Goal: Information Seeking & Learning: Compare options

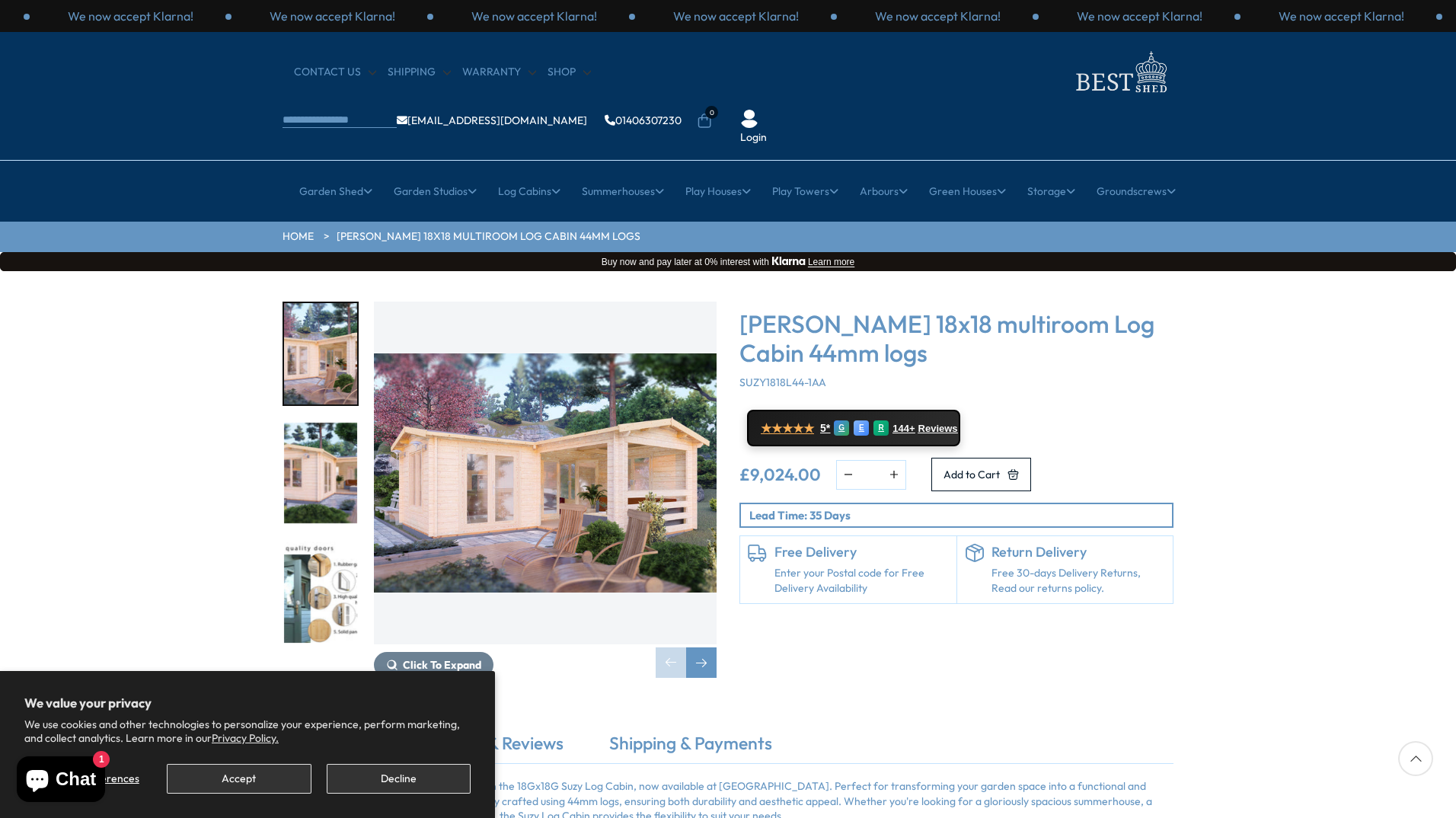
click at [310, 438] on img "2 / 7" at bounding box center [320, 473] width 73 height 101
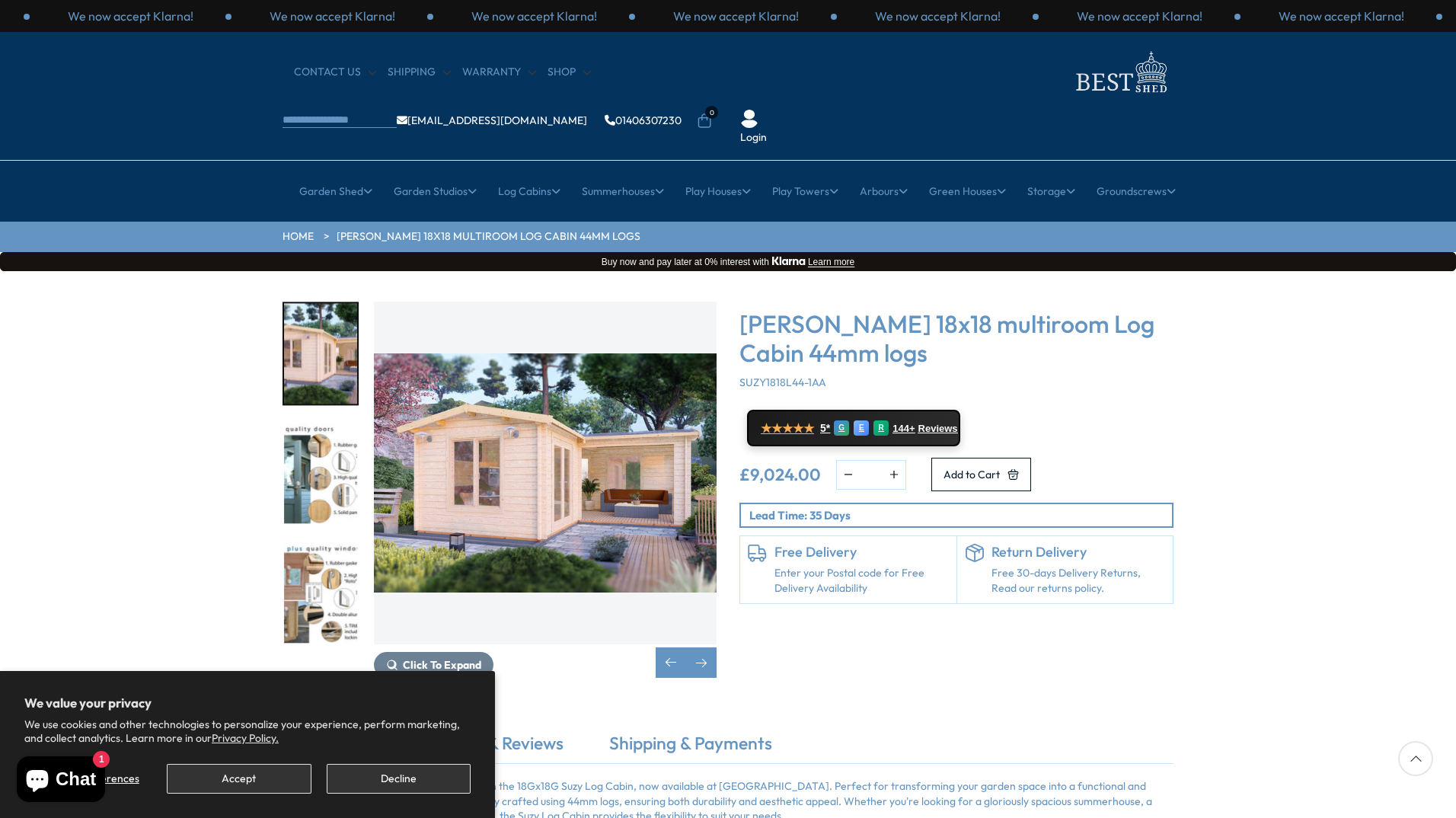
click at [329, 319] on img "2 / 7" at bounding box center [320, 354] width 73 height 101
click at [314, 423] on img "3 / 7" at bounding box center [320, 473] width 73 height 101
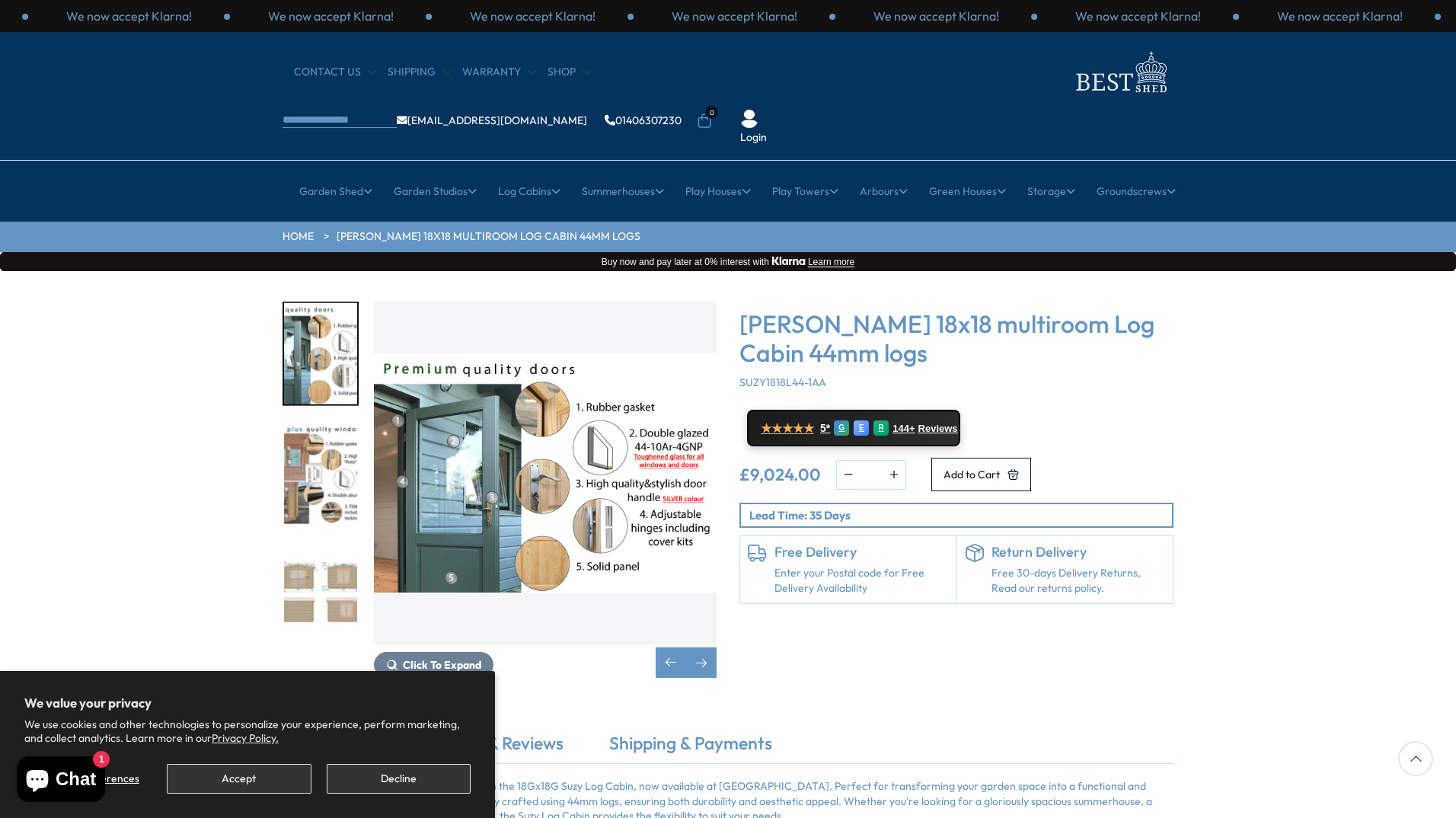
click at [316, 338] on img "3 / 7" at bounding box center [320, 354] width 73 height 101
click at [336, 546] on img "5 / 7" at bounding box center [320, 592] width 73 height 101
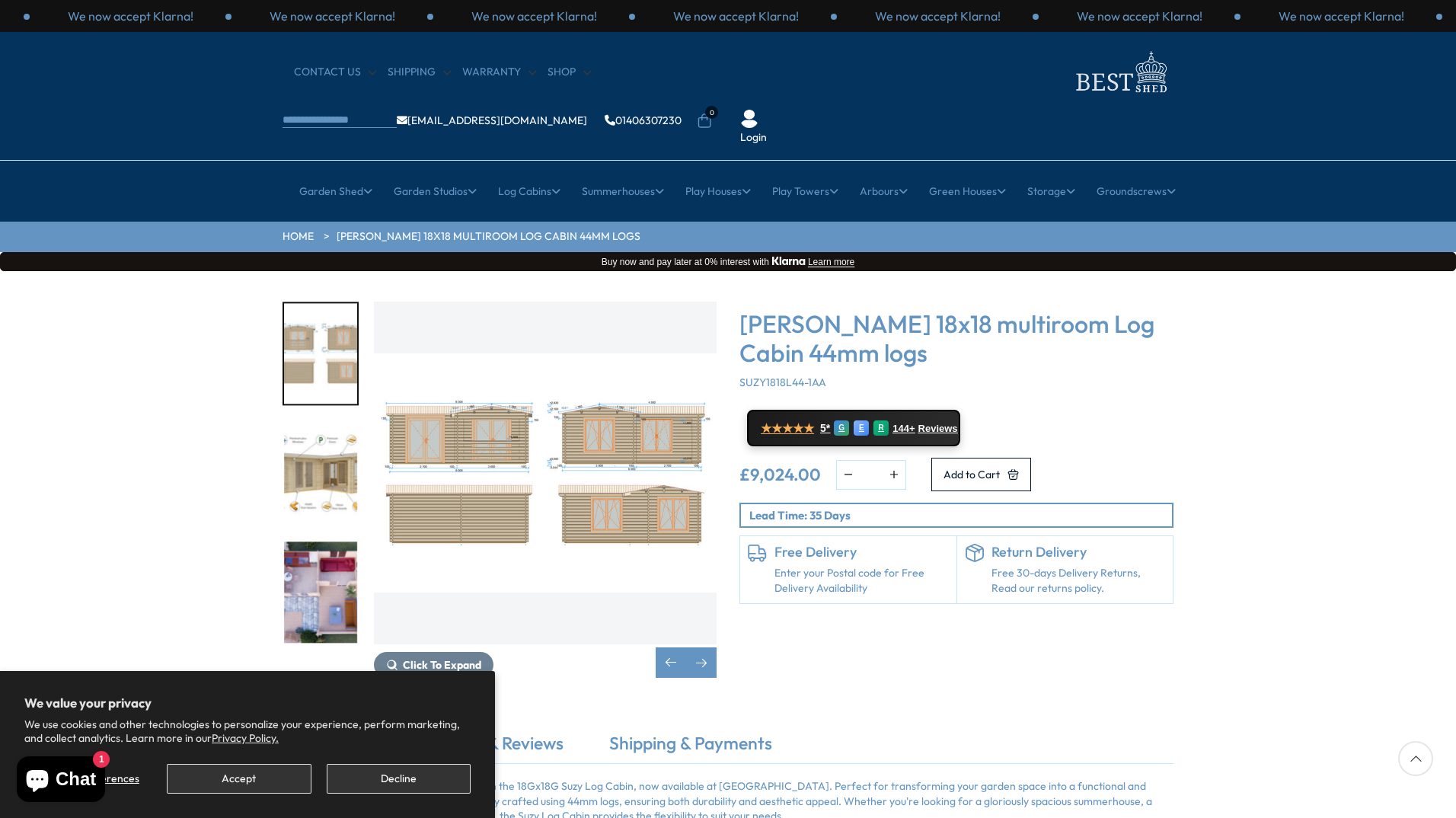
click at [330, 329] on img "5 / 7" at bounding box center [320, 354] width 73 height 101
click at [302, 546] on img "7 / 7" at bounding box center [320, 592] width 73 height 101
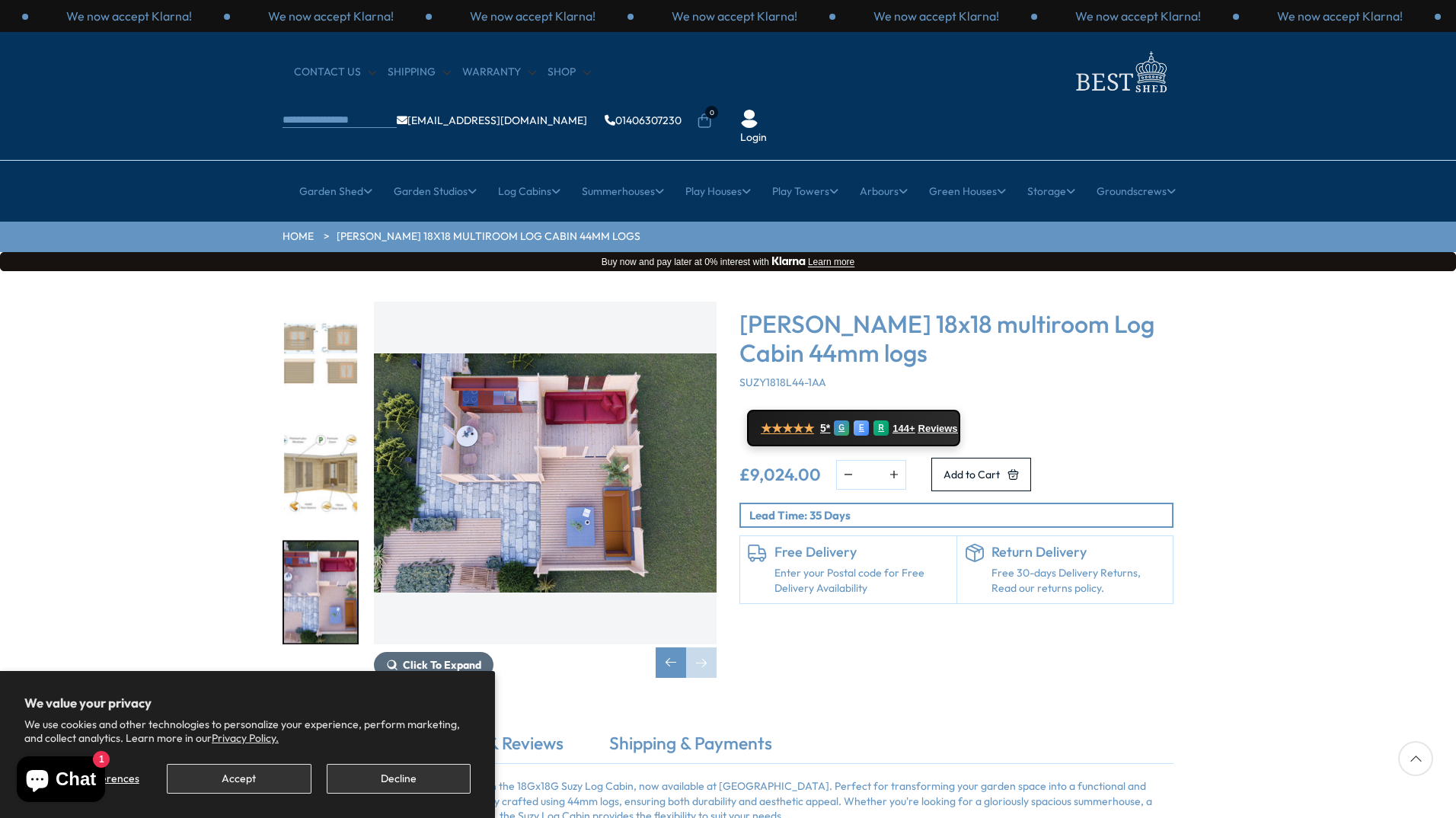
click at [459, 658] on span "Click To Expand" at bounding box center [442, 665] width 78 height 14
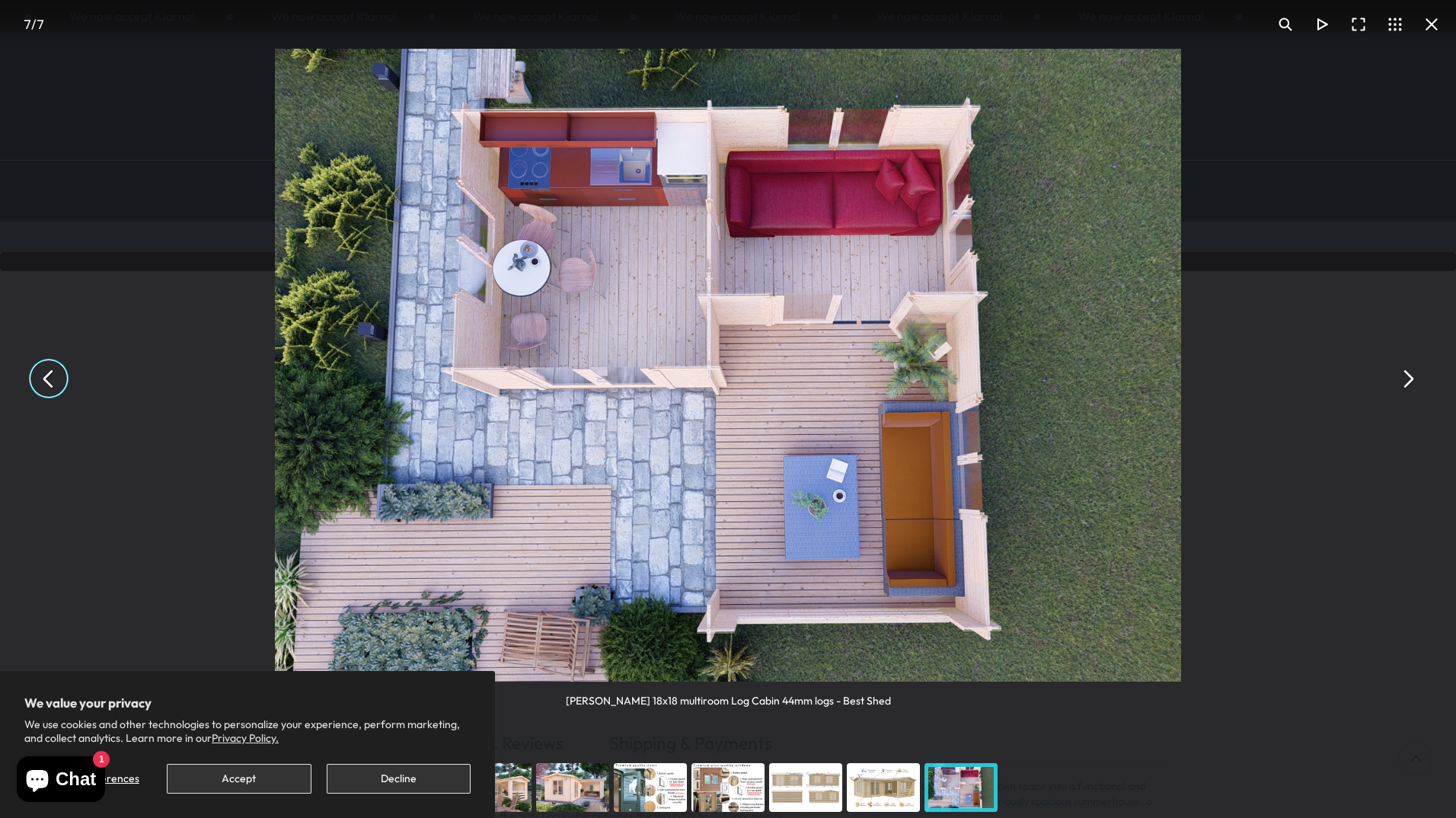
click at [429, 774] on button "Decline" at bounding box center [399, 778] width 144 height 30
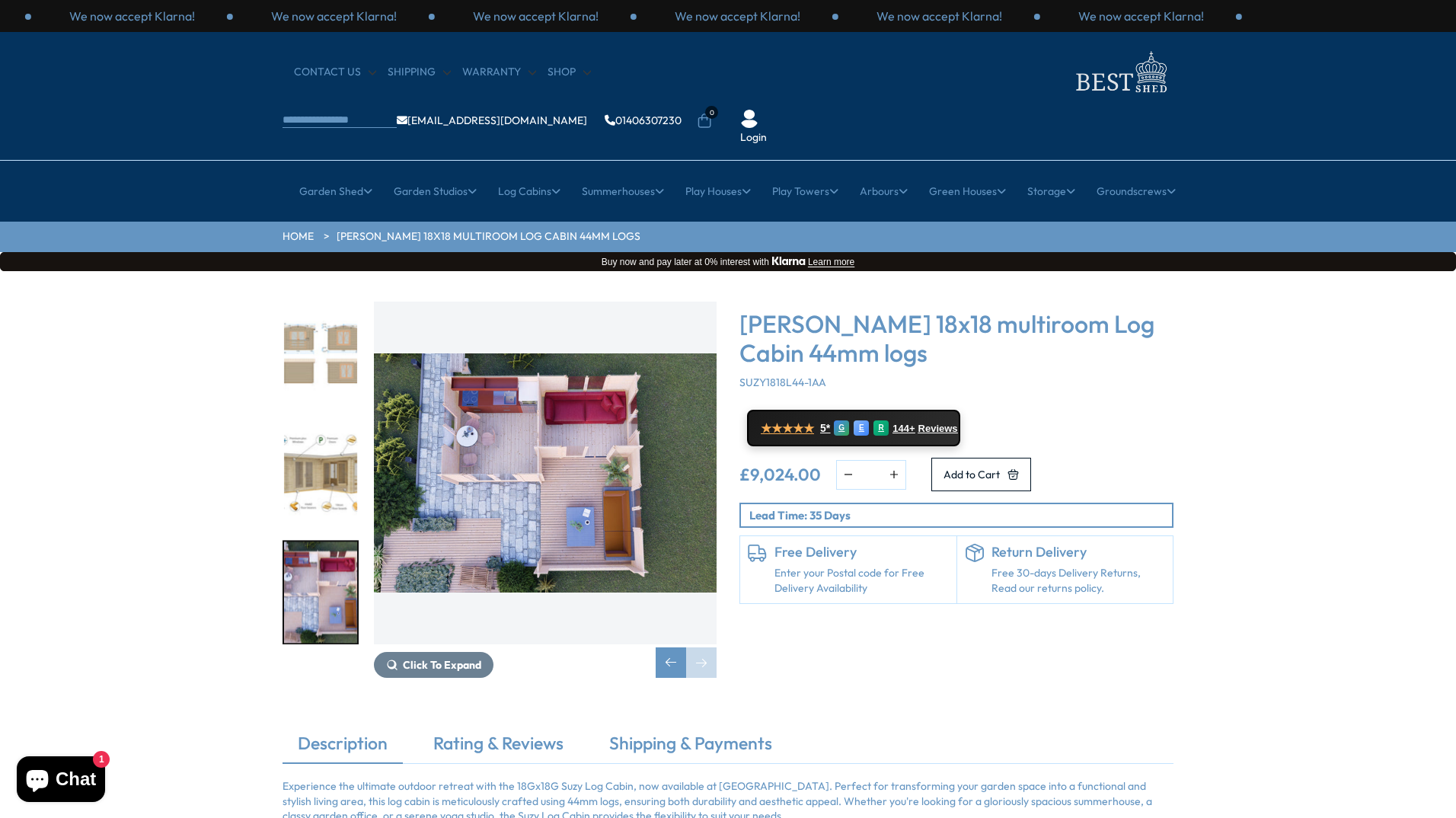
click at [645, 430] on img "7 / 7" at bounding box center [545, 473] width 343 height 343
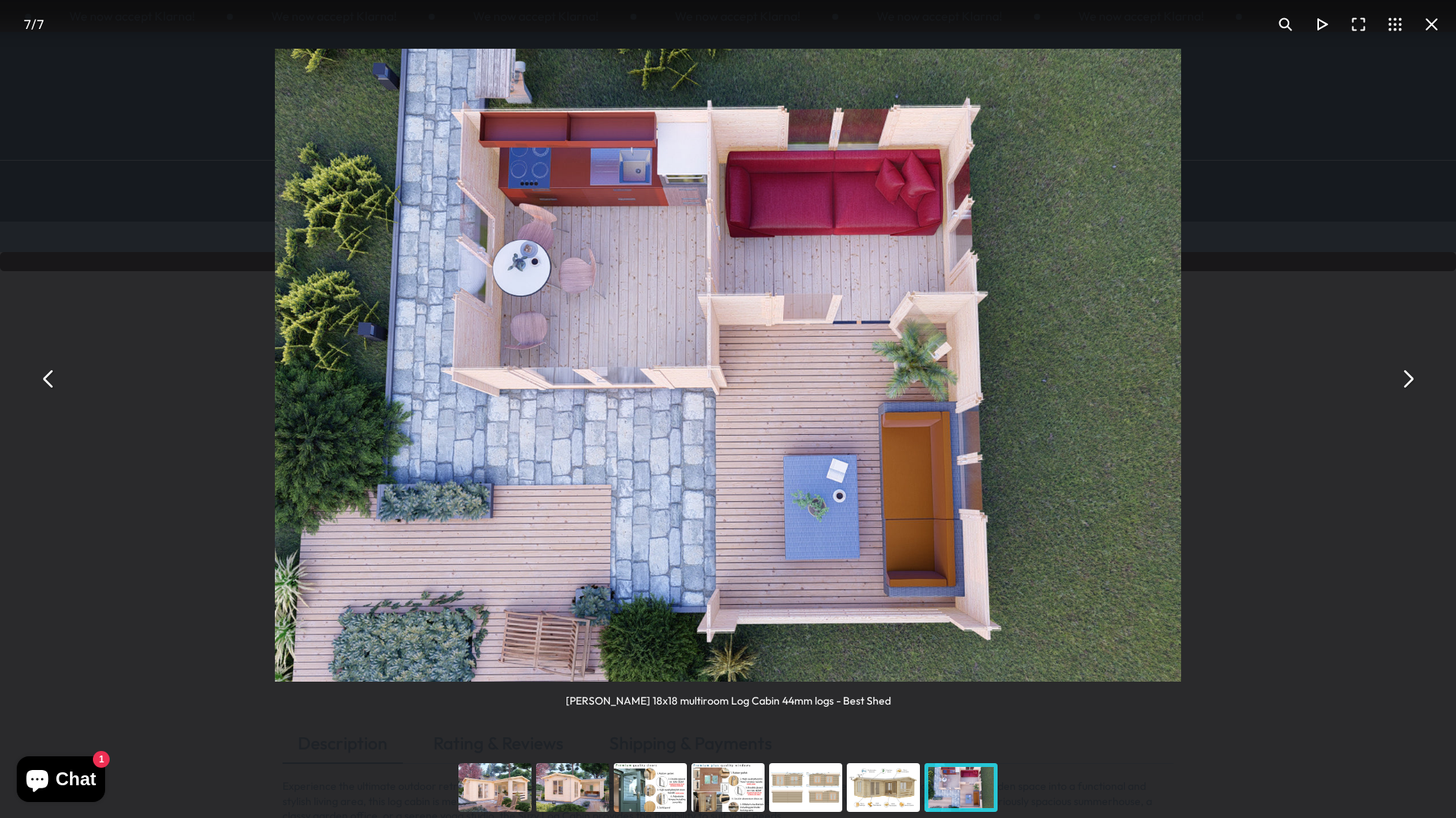
click at [1429, 19] on button "You can close this modal content with the ESC key" at bounding box center [1431, 24] width 37 height 37
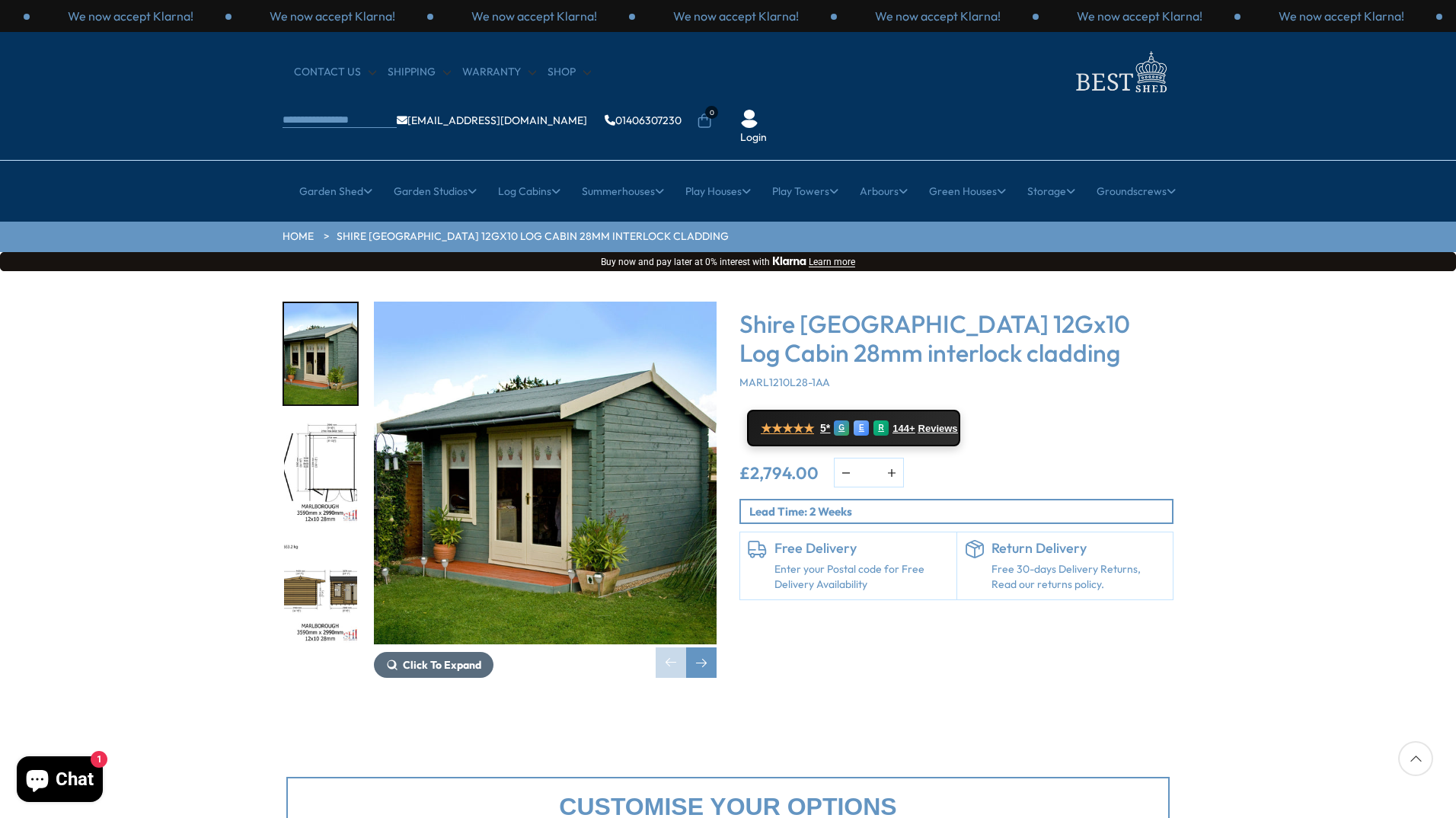
click at [407, 658] on span "Click To Expand" at bounding box center [442, 665] width 78 height 14
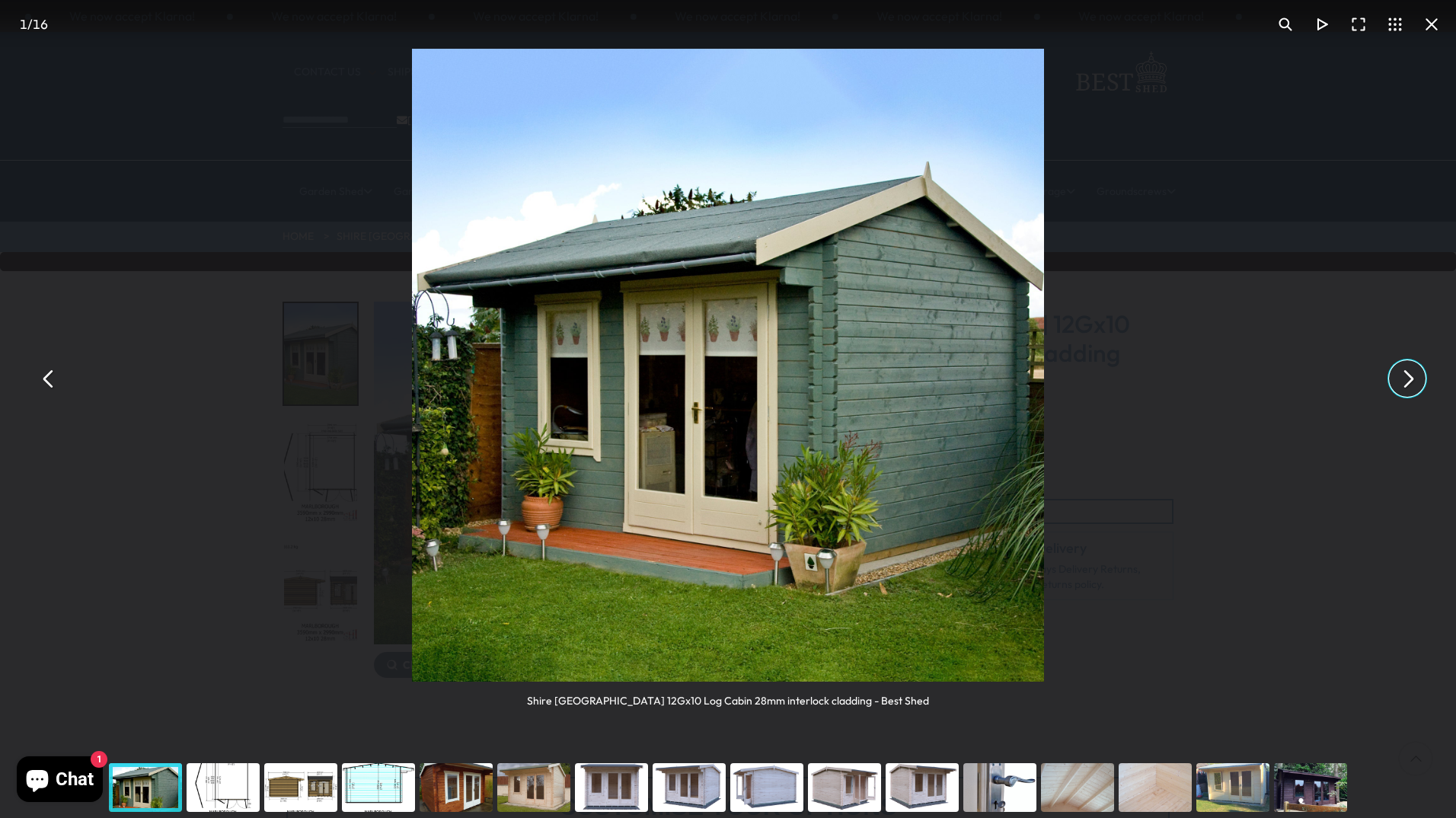
click at [1408, 375] on button "You can close this modal content with the ESC key" at bounding box center [1407, 378] width 37 height 37
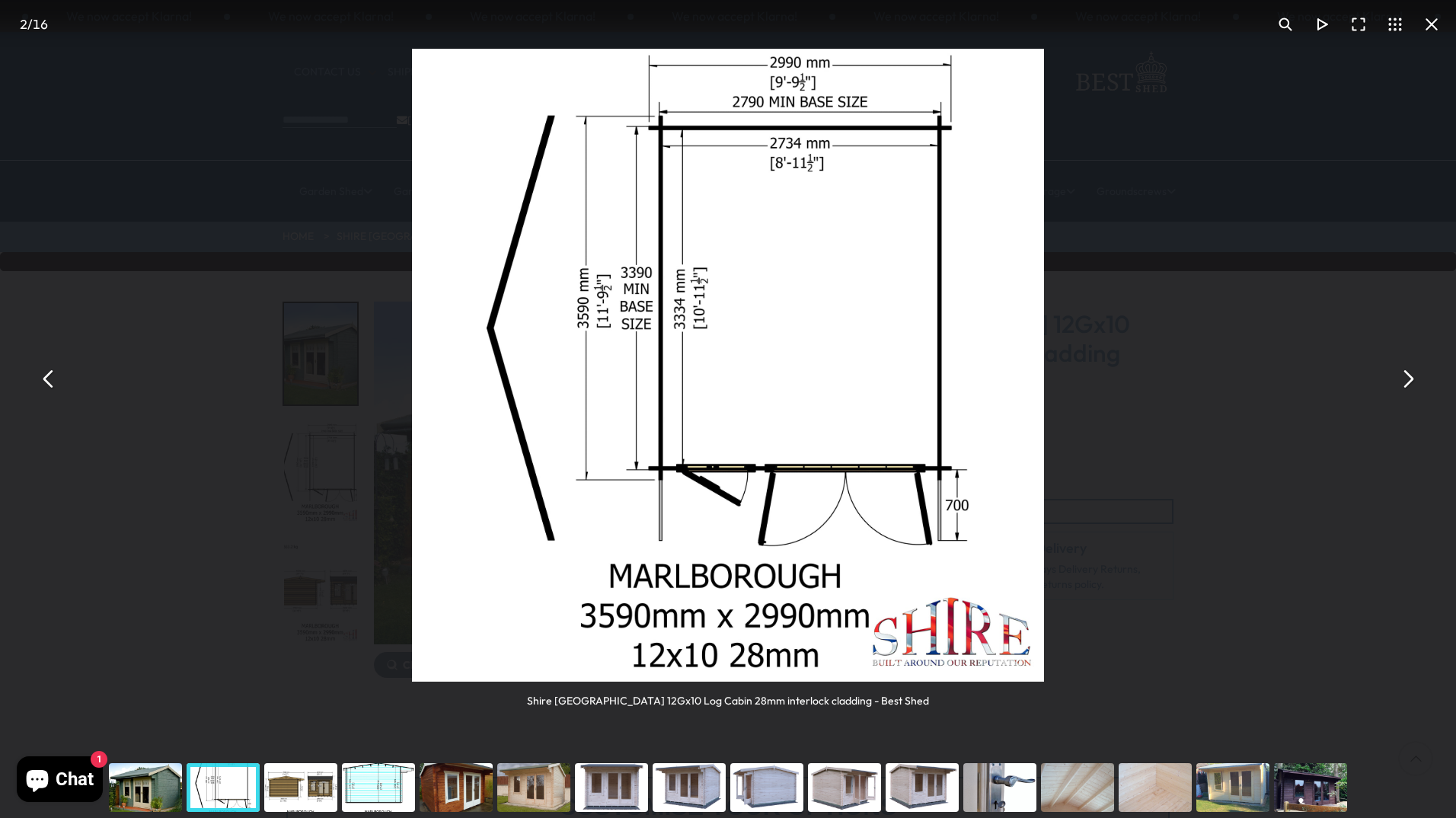
click at [1408, 375] on button "You can close this modal content with the ESC key" at bounding box center [1407, 378] width 37 height 37
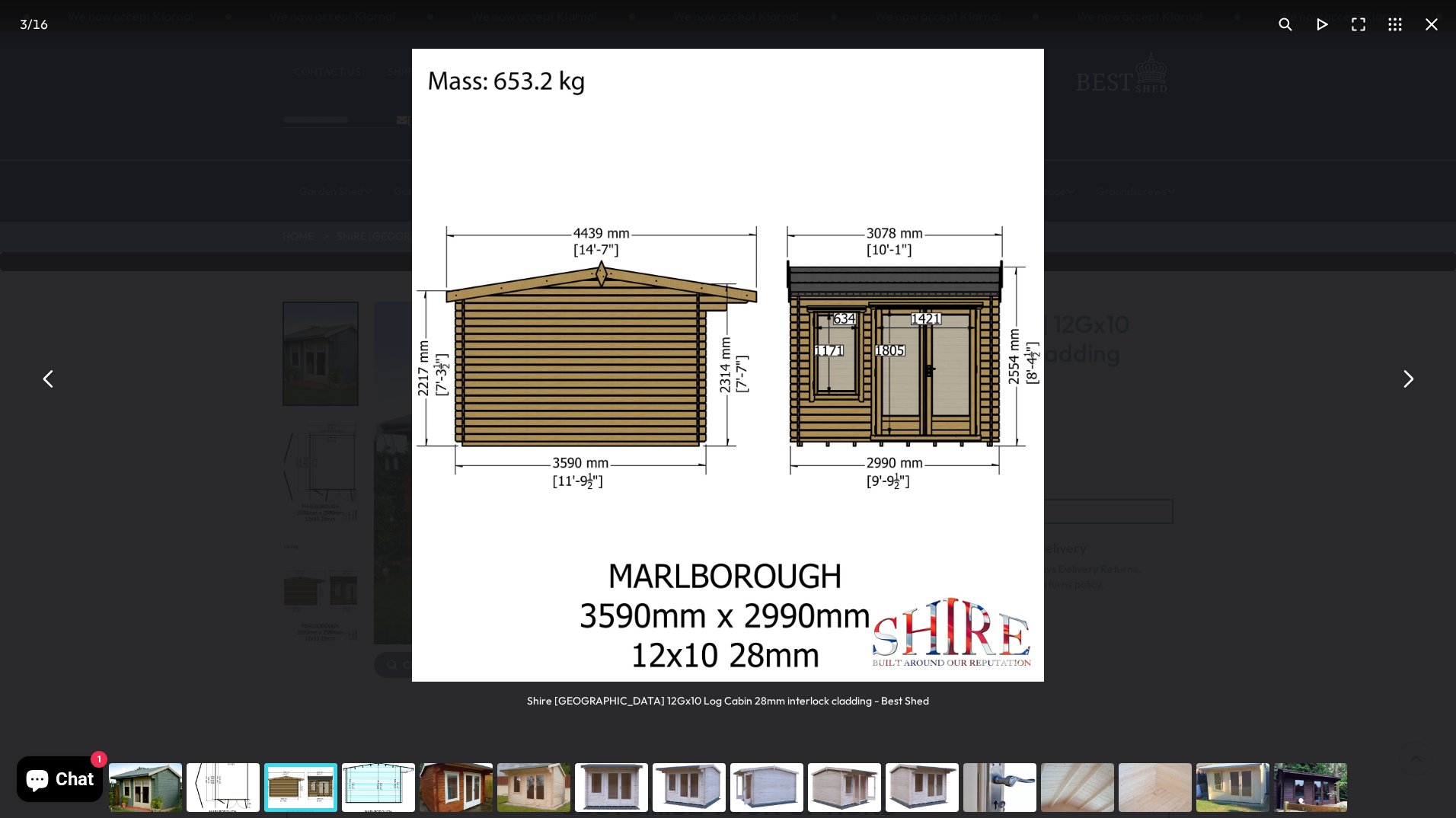
click at [1408, 375] on button "You can close this modal content with the ESC key" at bounding box center [1407, 378] width 37 height 37
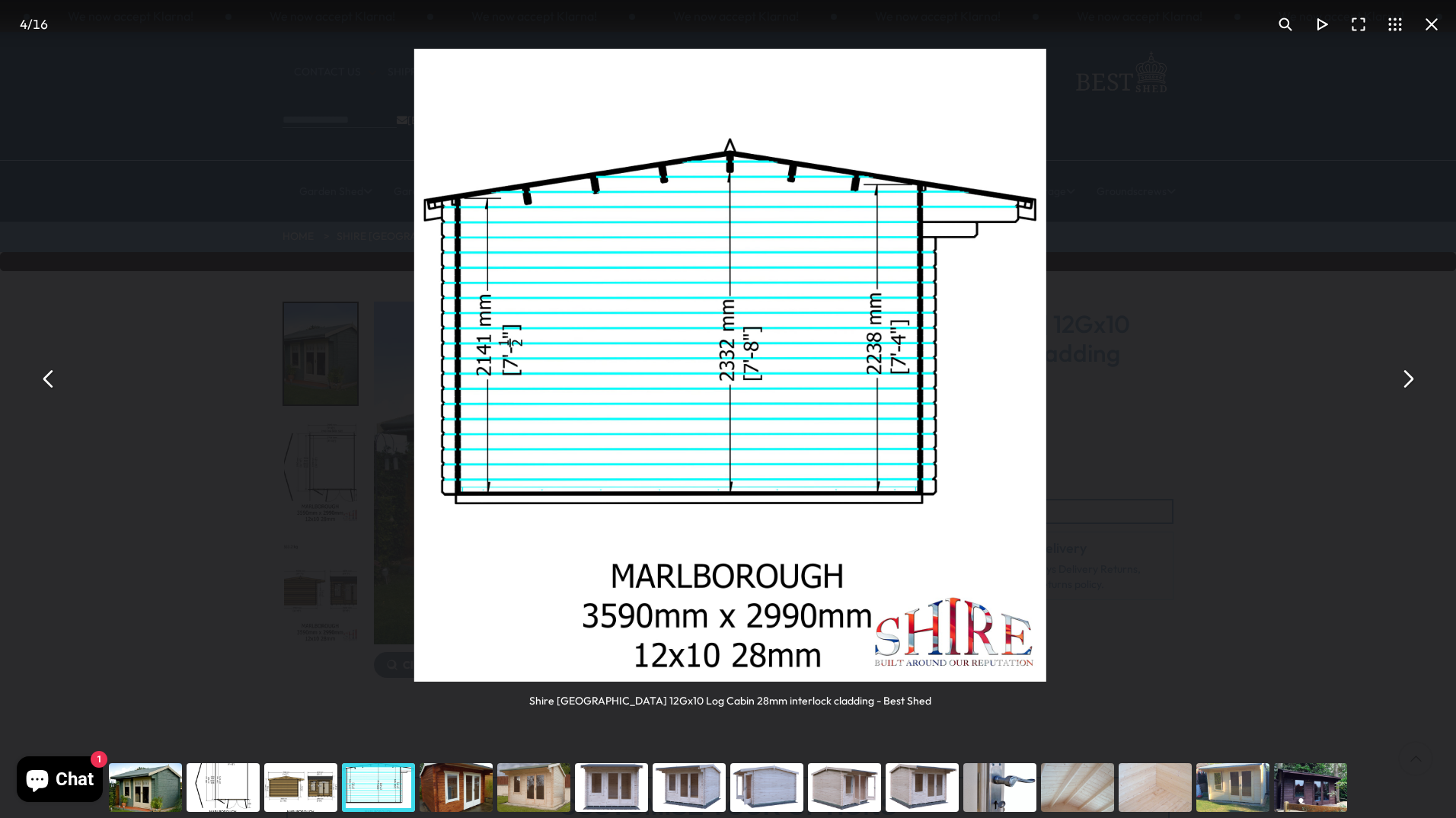
click at [1408, 375] on button "You can close this modal content with the ESC key" at bounding box center [1407, 378] width 37 height 37
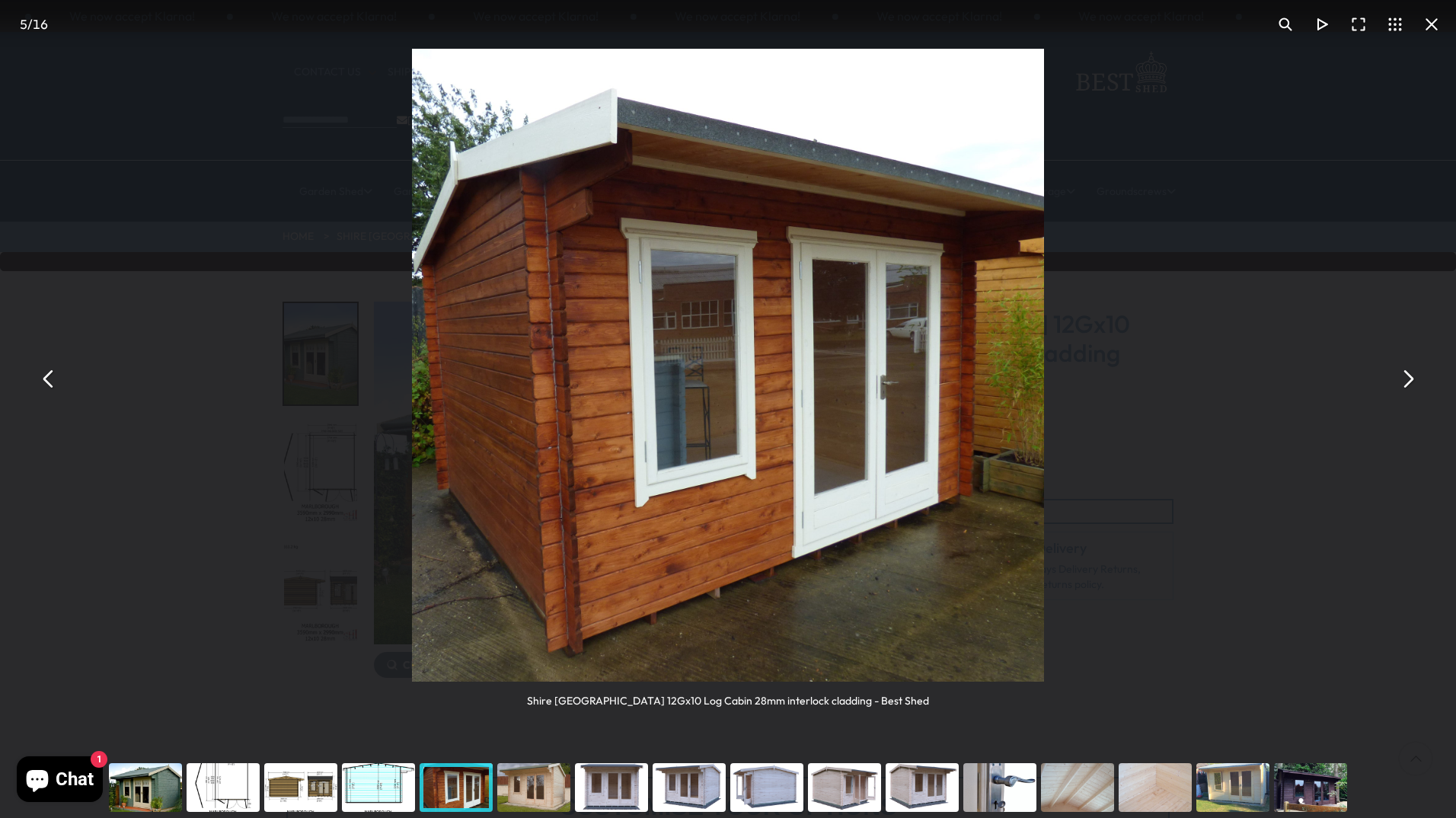
click at [1408, 375] on button "You can close this modal content with the ESC key" at bounding box center [1407, 378] width 37 height 37
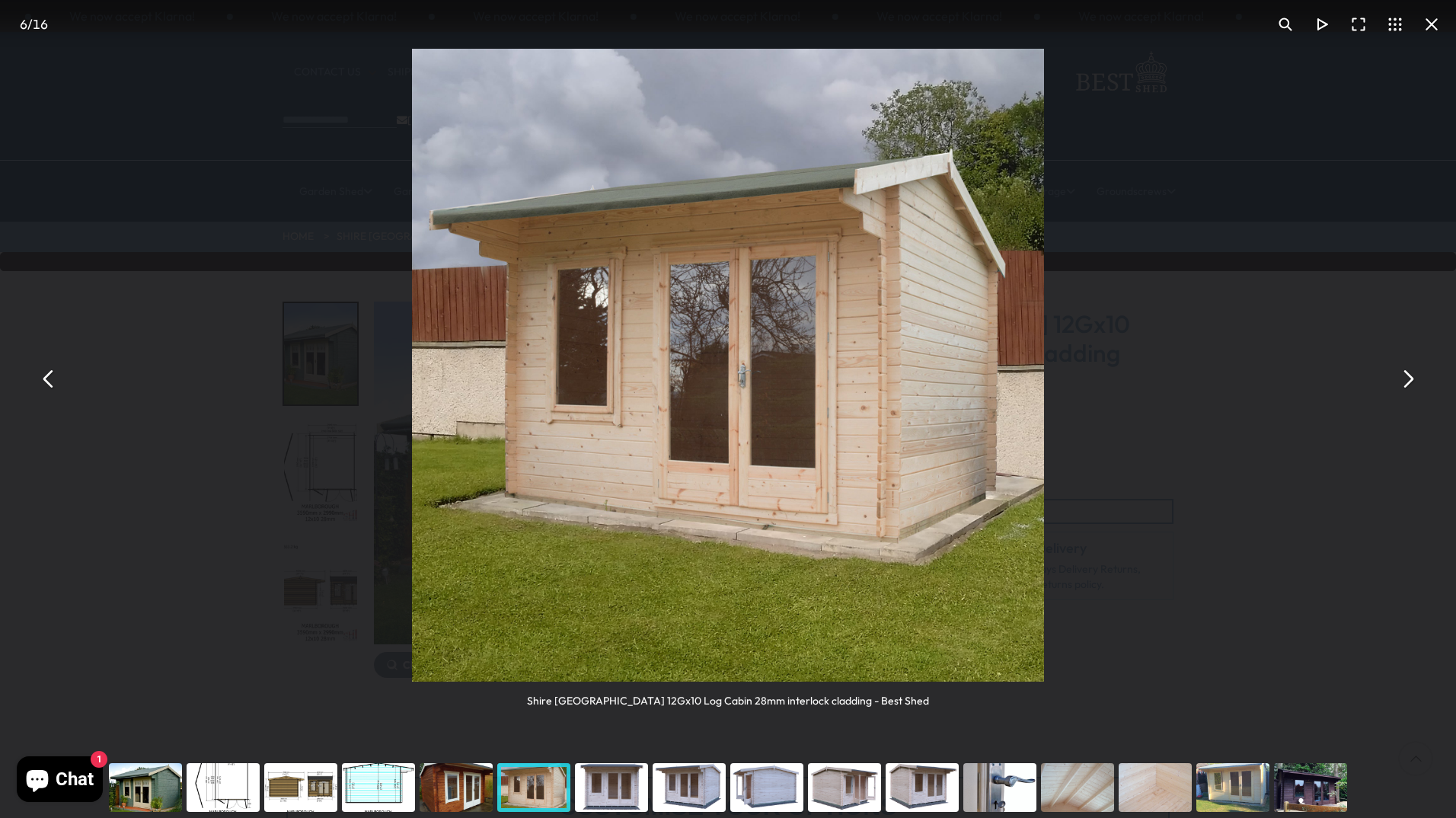
click at [1408, 375] on button "You can close this modal content with the ESC key" at bounding box center [1407, 378] width 37 height 37
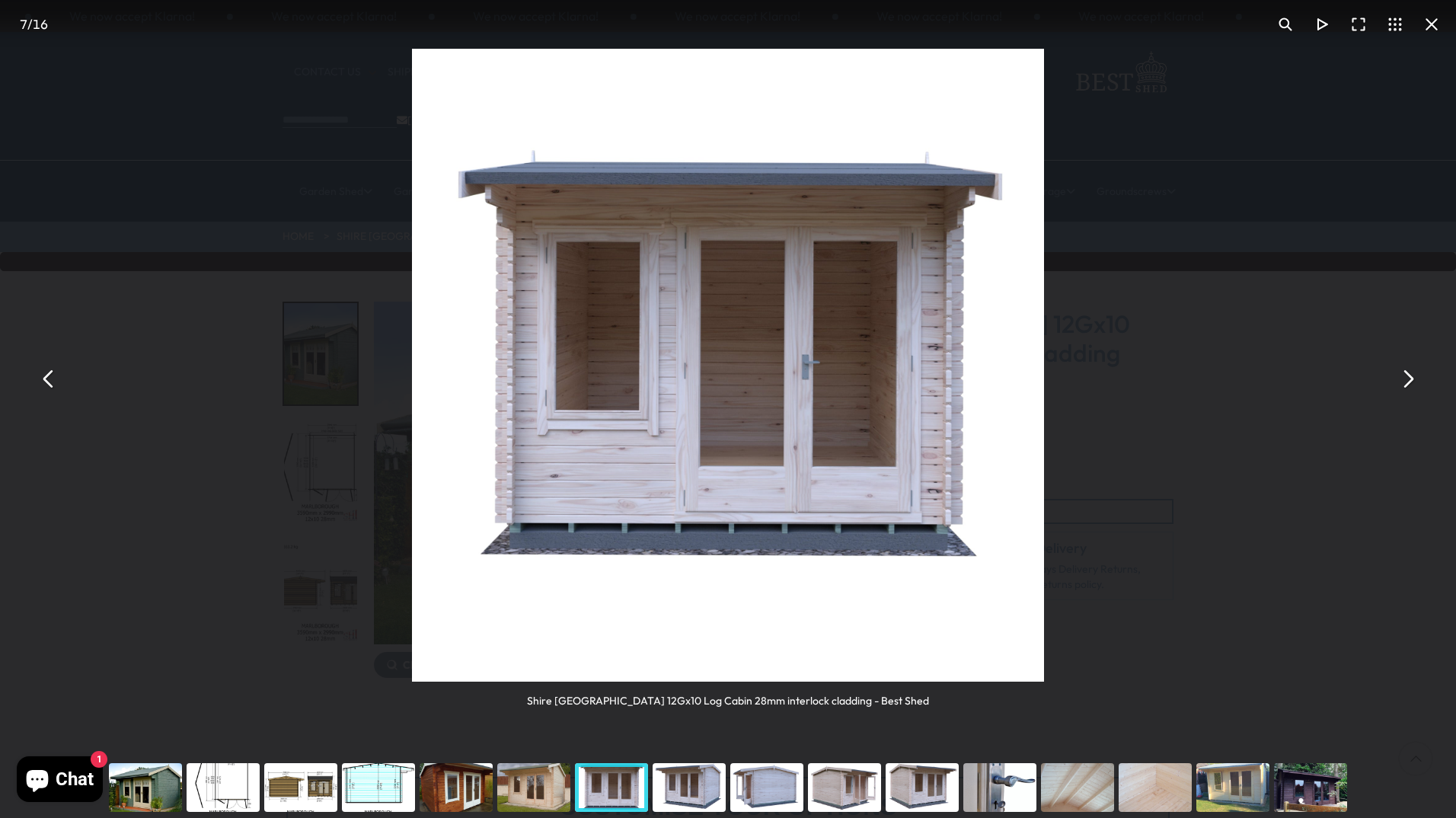
click at [1408, 375] on button "You can close this modal content with the ESC key" at bounding box center [1407, 378] width 37 height 37
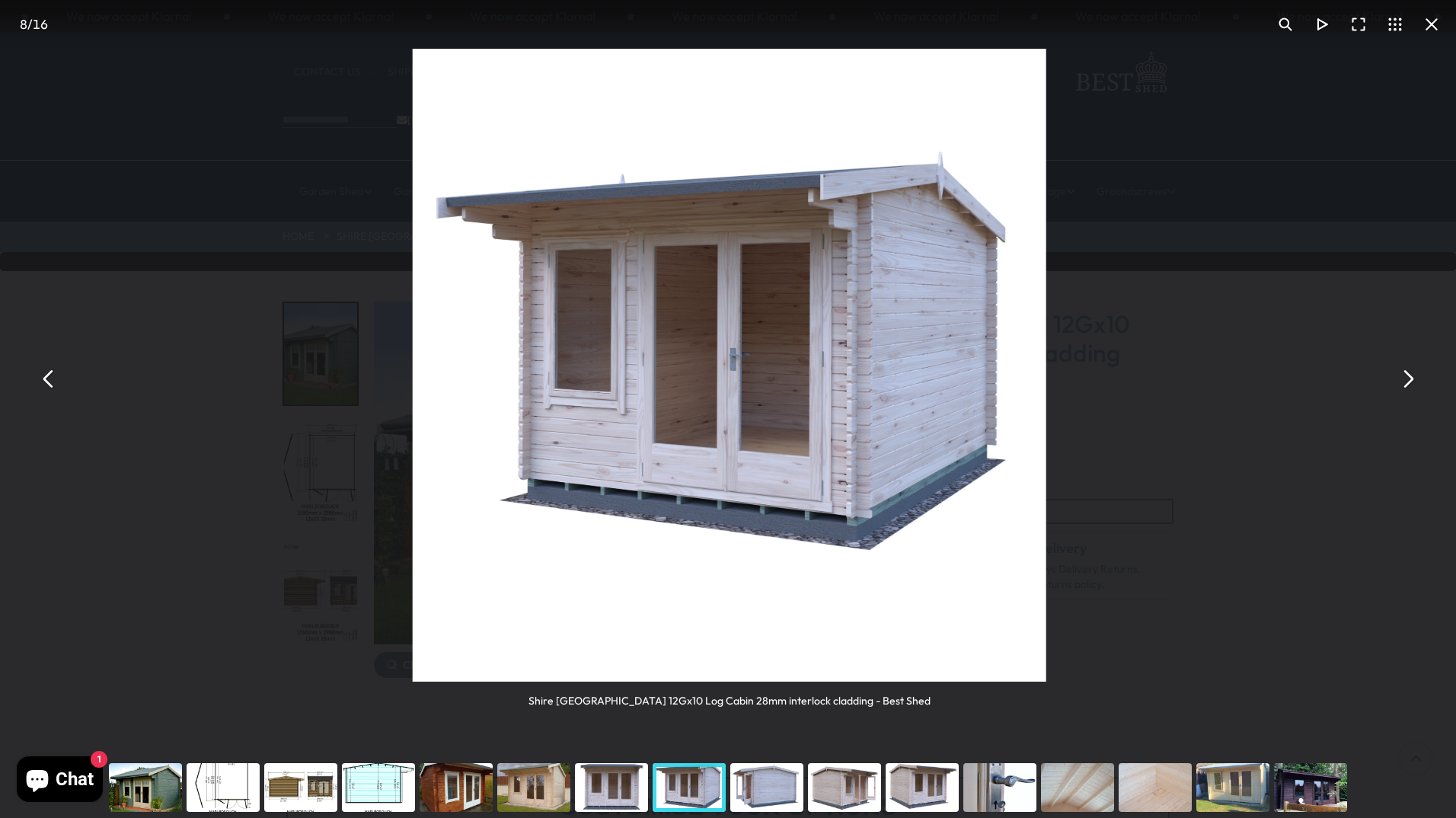
click at [1408, 375] on button "You can close this modal content with the ESC key" at bounding box center [1407, 378] width 37 height 37
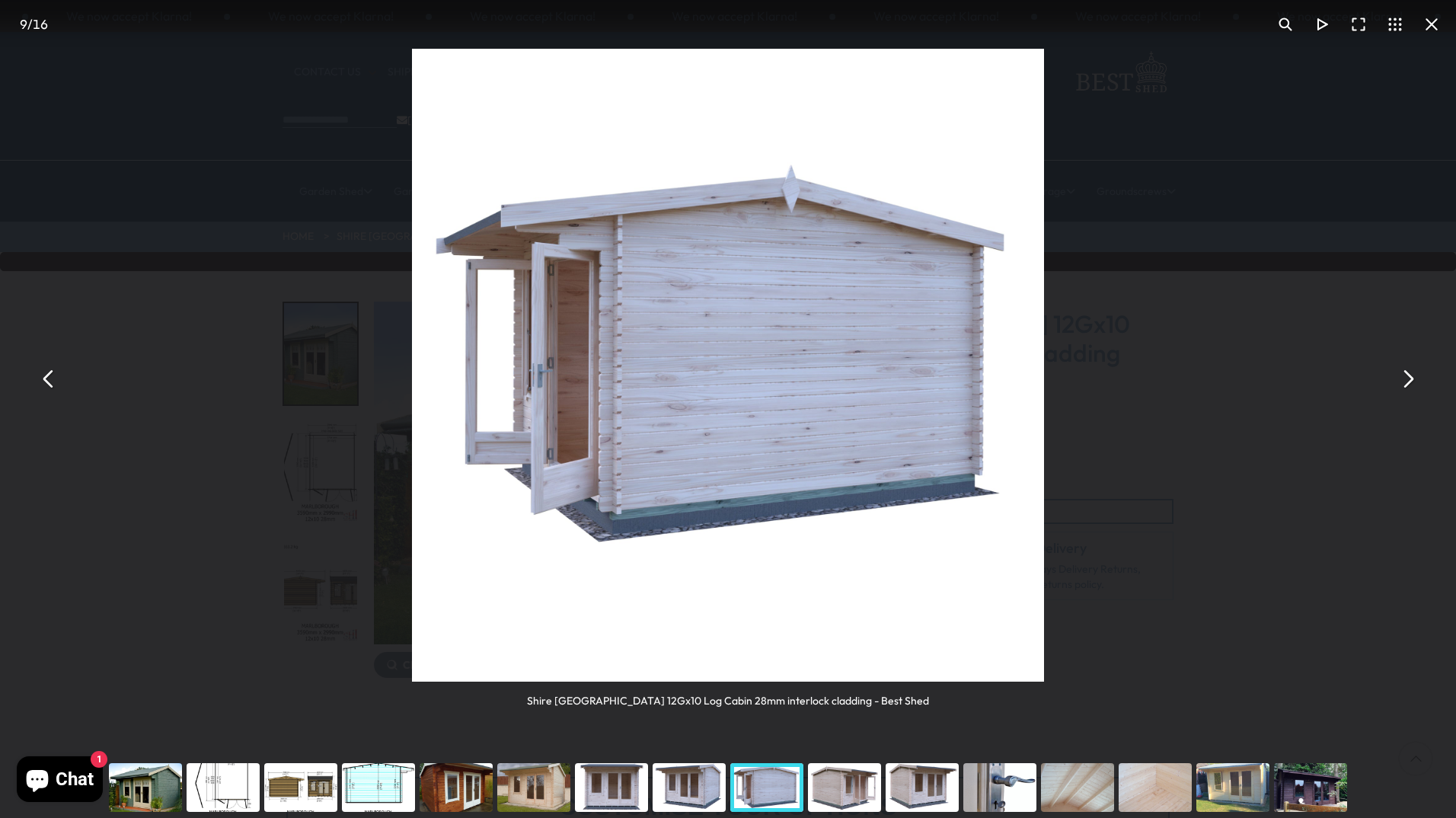
click at [1408, 375] on button "You can close this modal content with the ESC key" at bounding box center [1407, 378] width 37 height 37
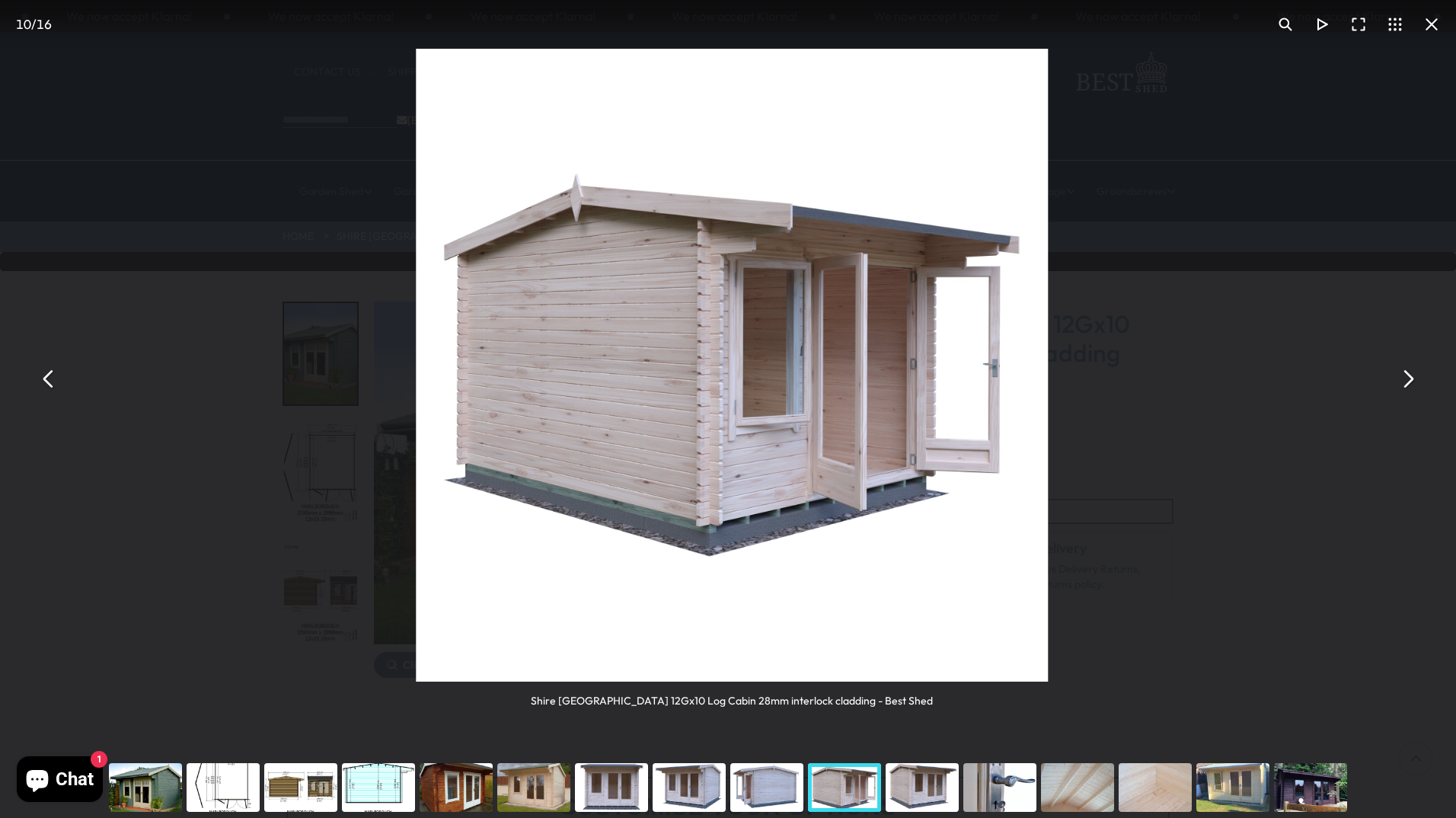
click at [1408, 375] on button "You can close this modal content with the ESC key" at bounding box center [1407, 378] width 37 height 37
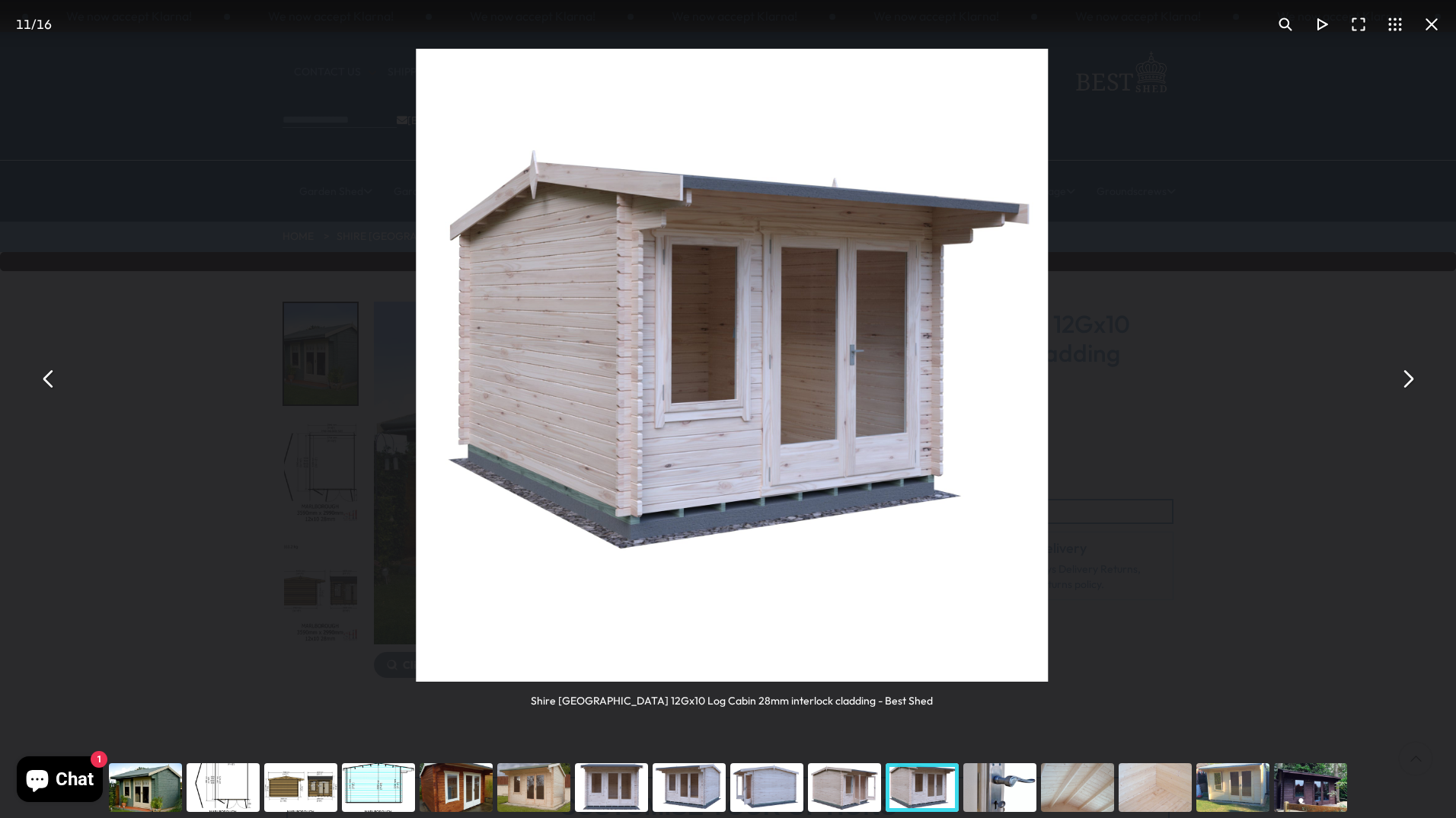
click at [1408, 375] on button "You can close this modal content with the ESC key" at bounding box center [1407, 378] width 37 height 37
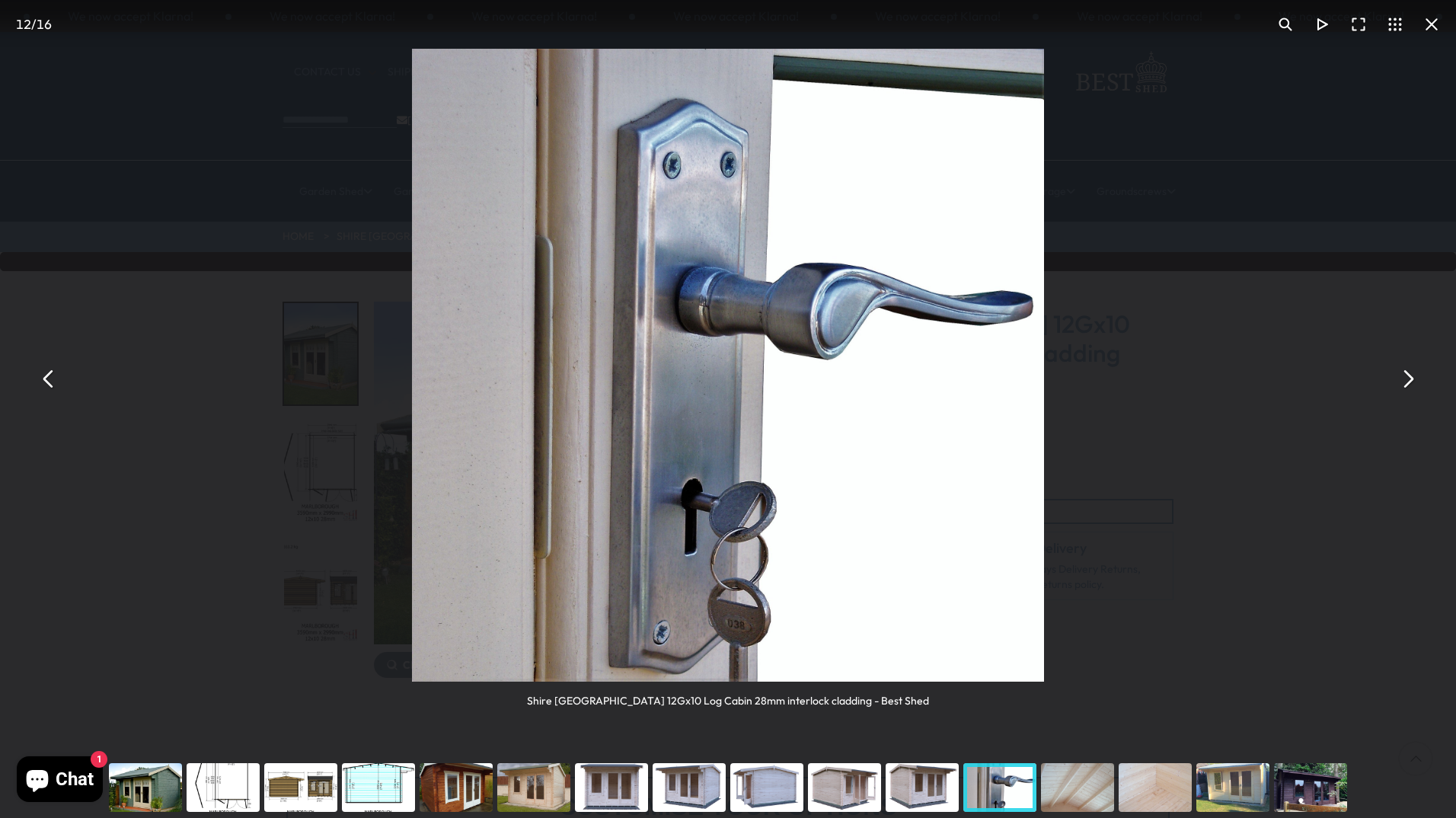
click at [1408, 375] on button "You can close this modal content with the ESC key" at bounding box center [1407, 378] width 37 height 37
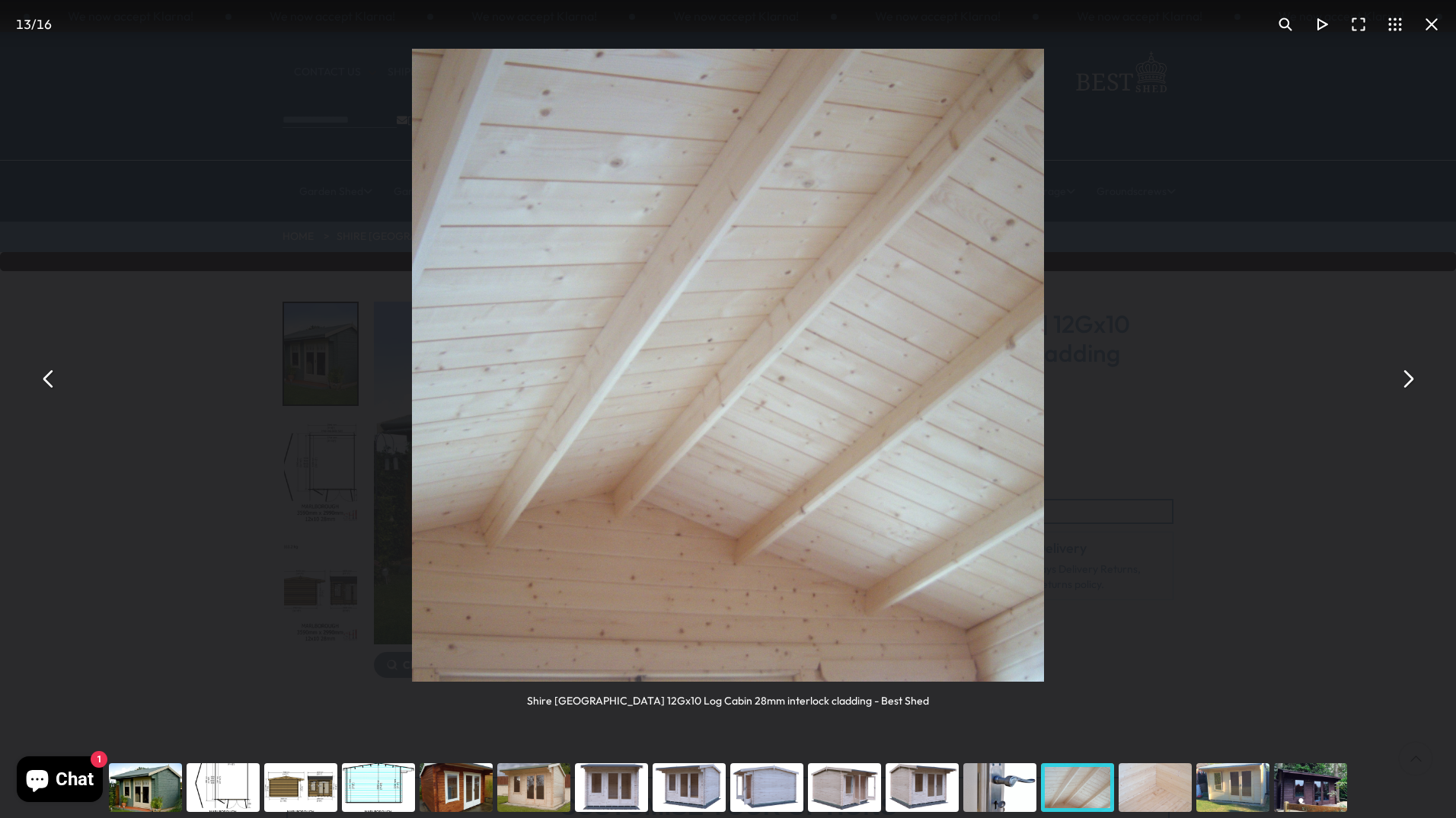
click at [1408, 375] on button "You can close this modal content with the ESC key" at bounding box center [1407, 378] width 37 height 37
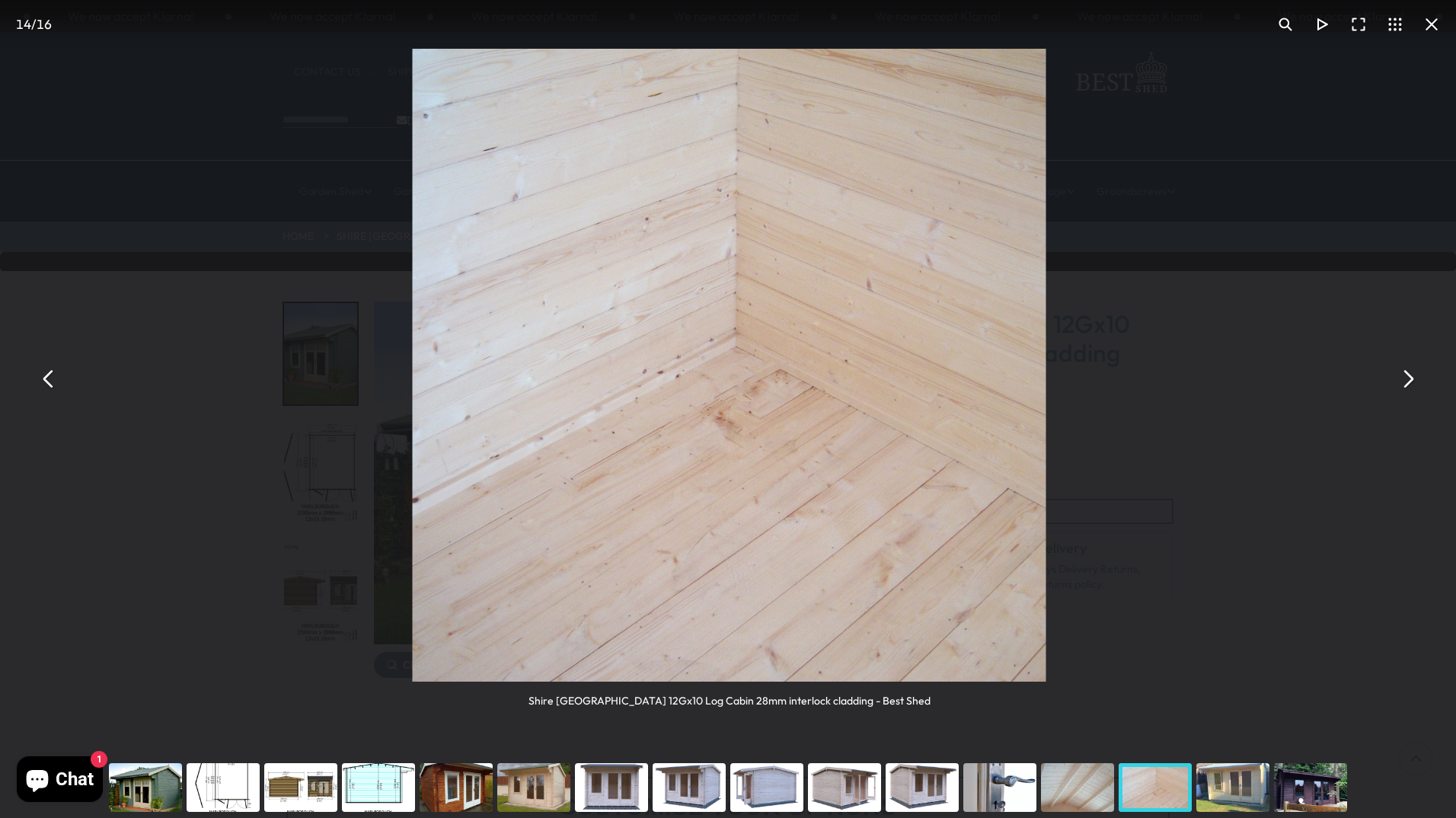
click at [1408, 375] on button "You can close this modal content with the ESC key" at bounding box center [1407, 378] width 37 height 37
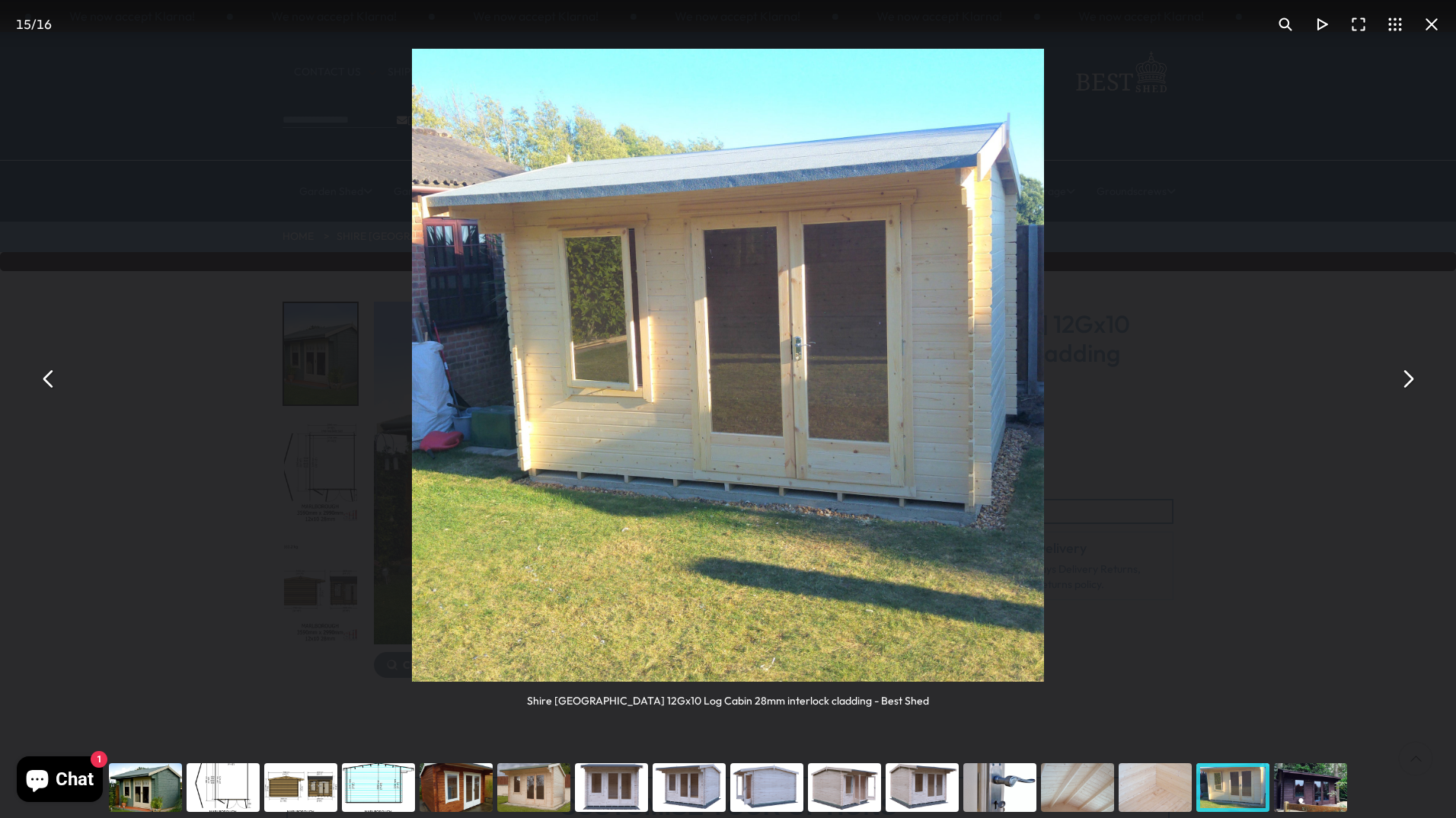
click at [1408, 375] on button "You can close this modal content with the ESC key" at bounding box center [1407, 378] width 37 height 37
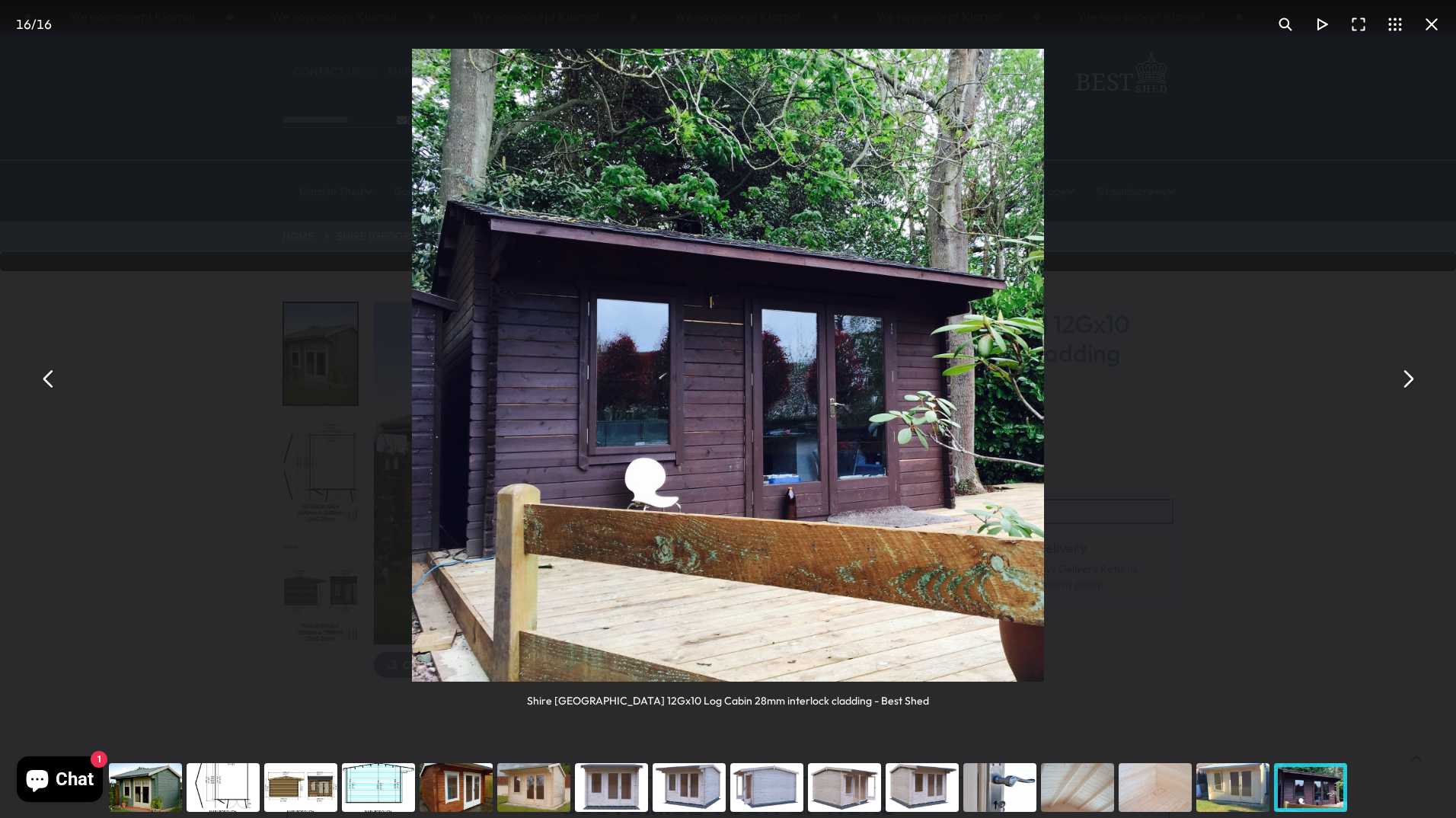
click at [1408, 375] on button "You can close this modal content with the ESC key" at bounding box center [1407, 378] width 37 height 37
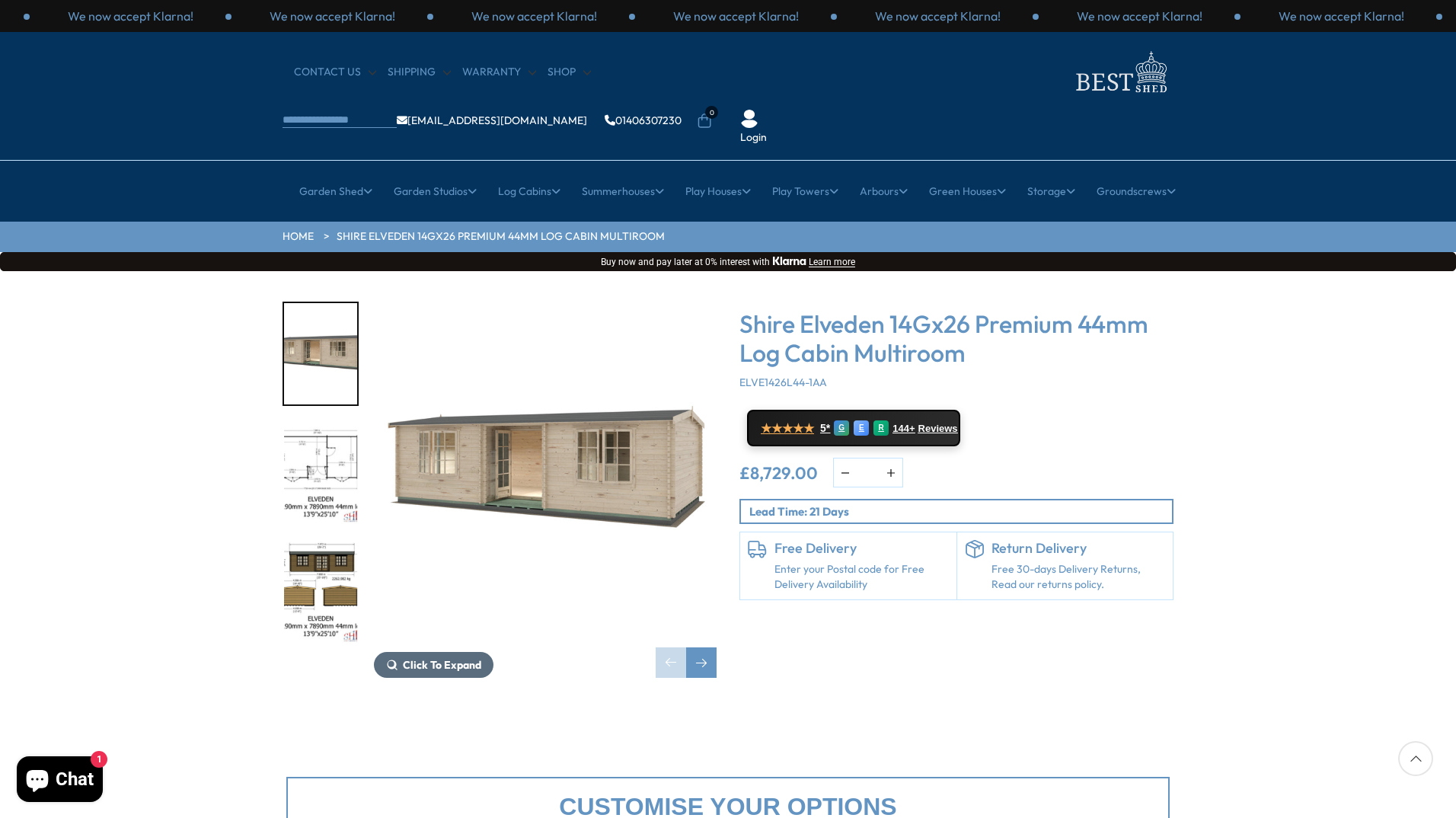
click at [468, 658] on span "Click To Expand" at bounding box center [442, 665] width 78 height 14
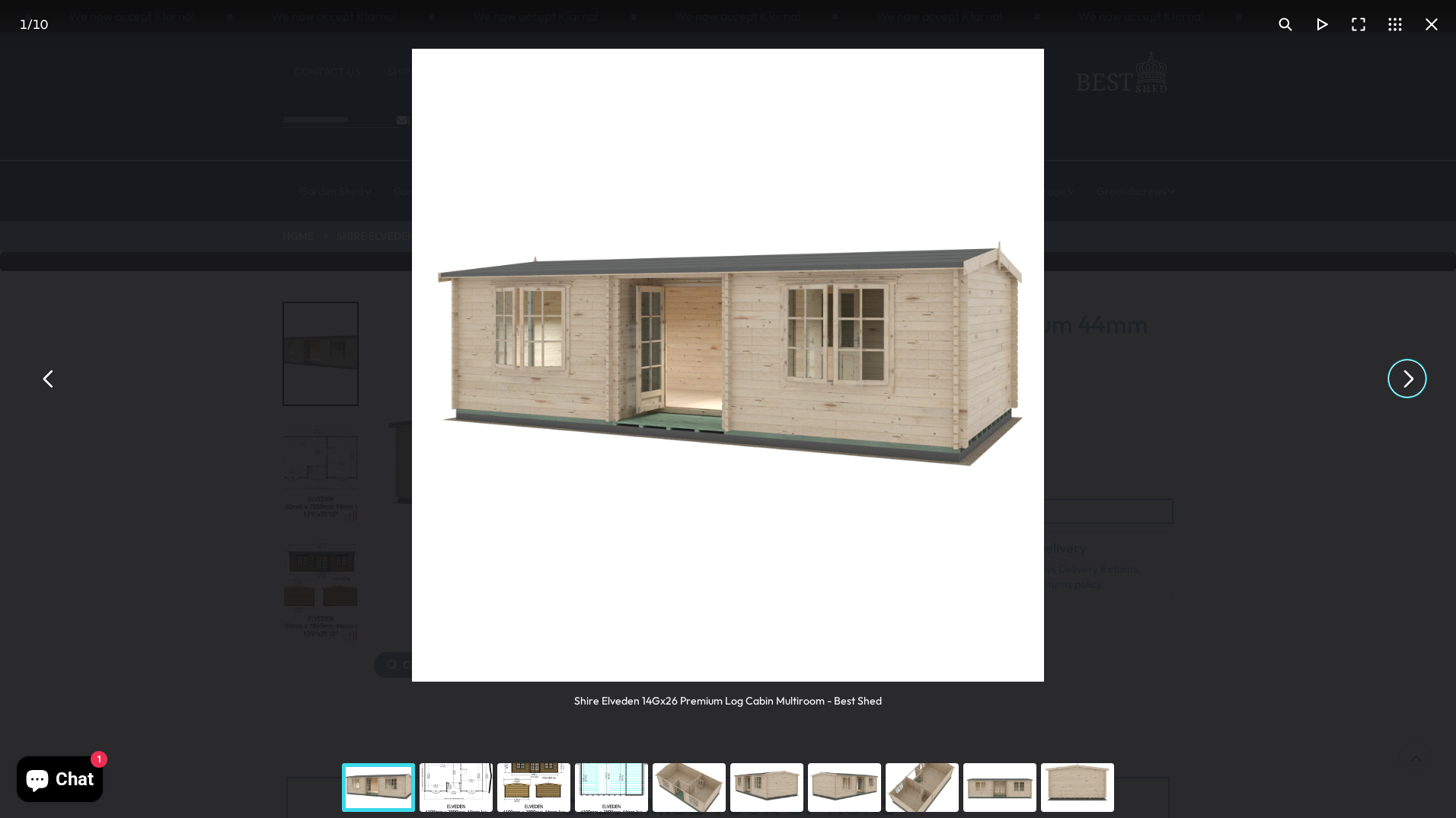
click at [1411, 374] on button "You can close this modal content with the ESC key" at bounding box center [1407, 378] width 37 height 37
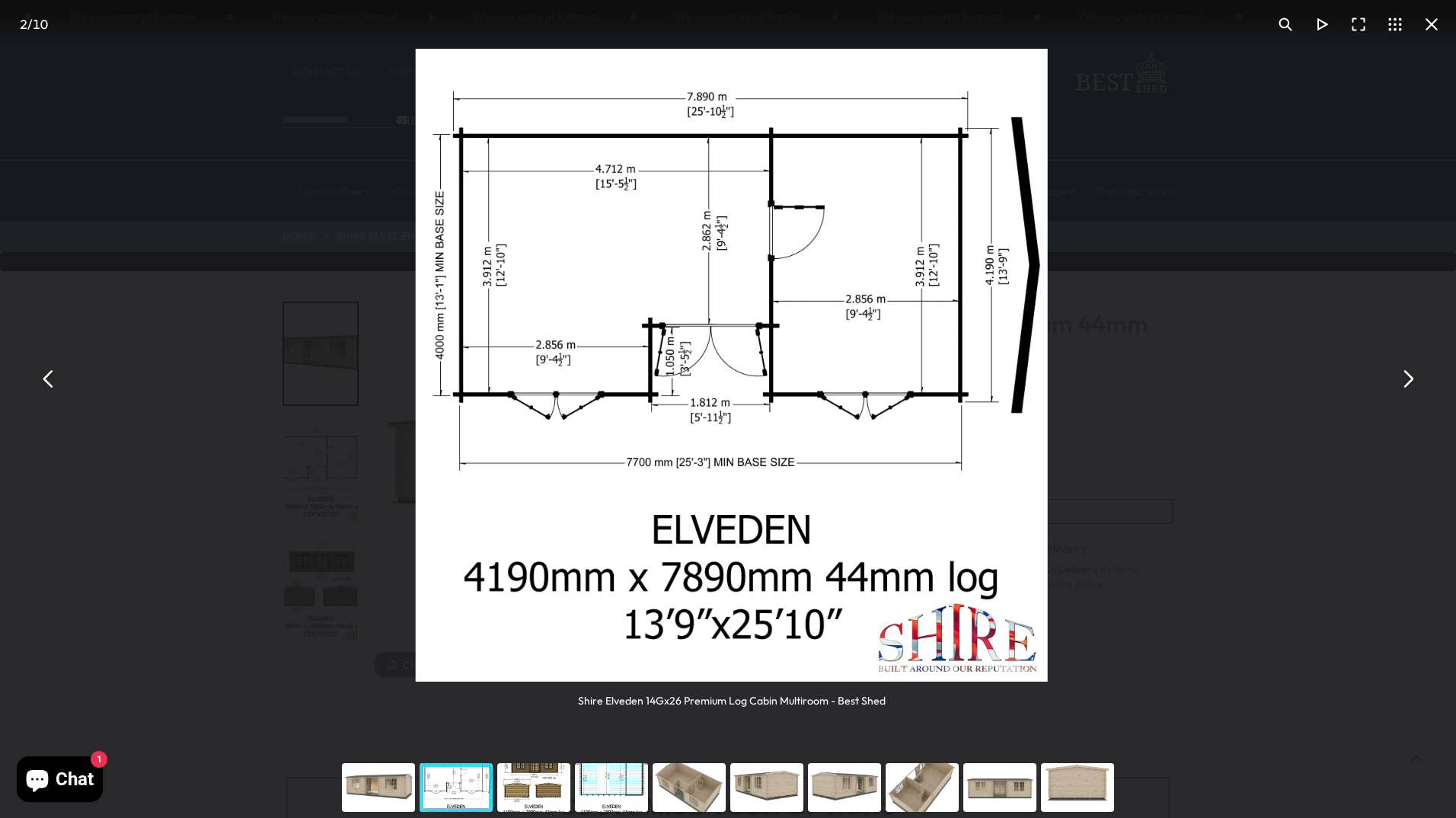
click at [1411, 374] on button "You can close this modal content with the ESC key" at bounding box center [1407, 378] width 37 height 37
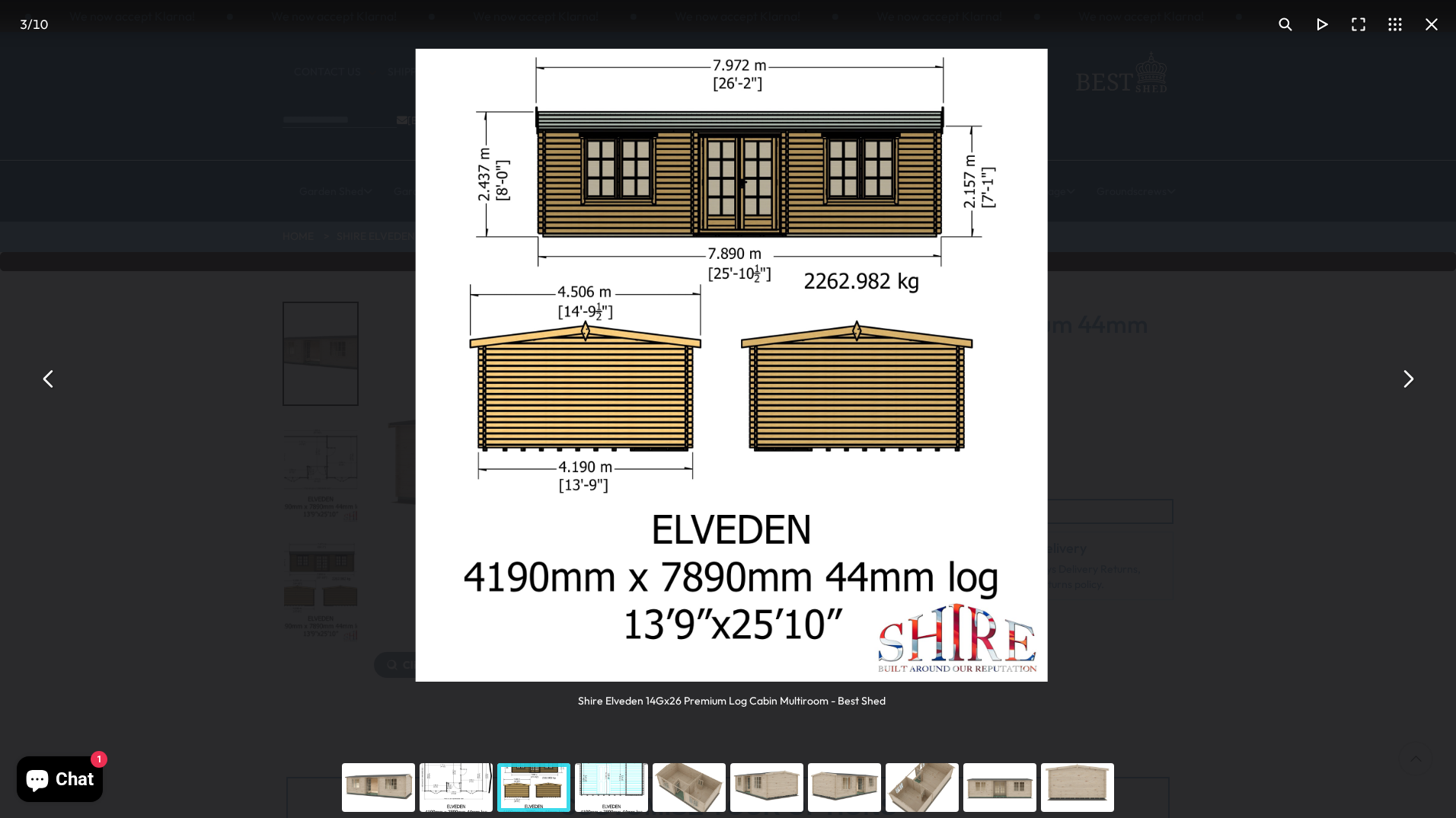
click at [1411, 374] on button "You can close this modal content with the ESC key" at bounding box center [1407, 378] width 37 height 37
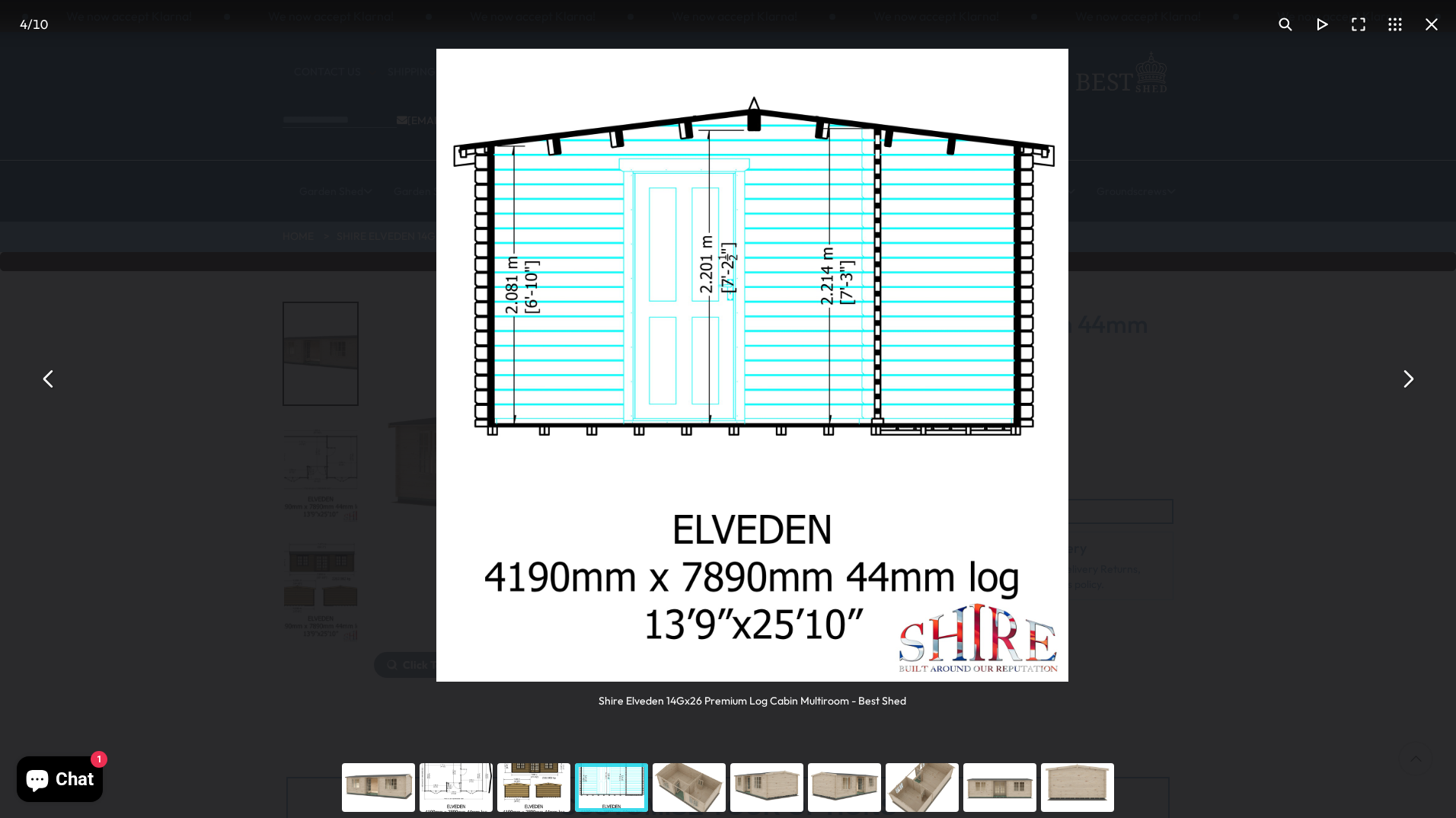
click at [1411, 374] on button "You can close this modal content with the ESC key" at bounding box center [1407, 378] width 37 height 37
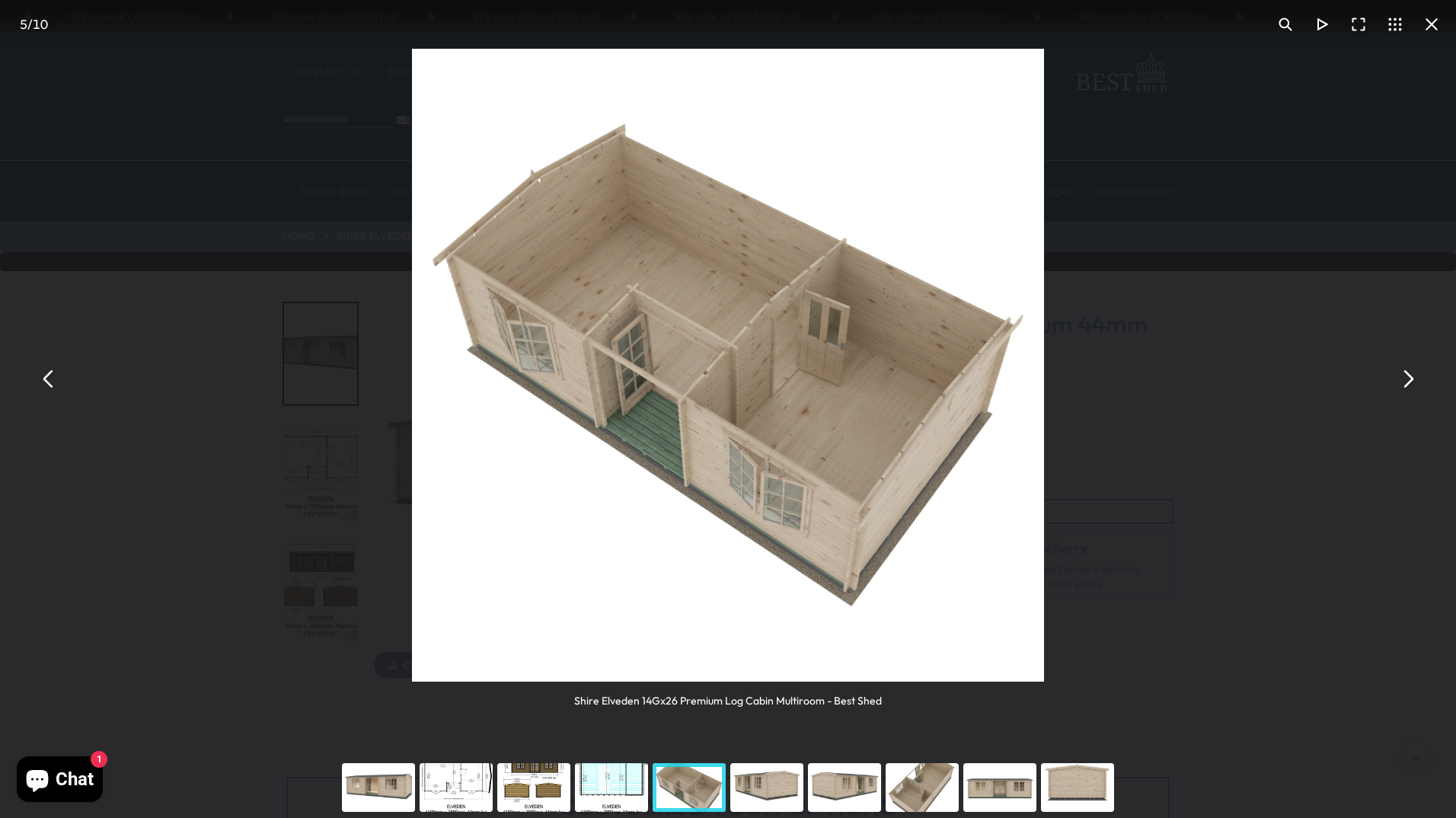
click at [1407, 374] on button "You can close this modal content with the ESC key" at bounding box center [1407, 378] width 37 height 37
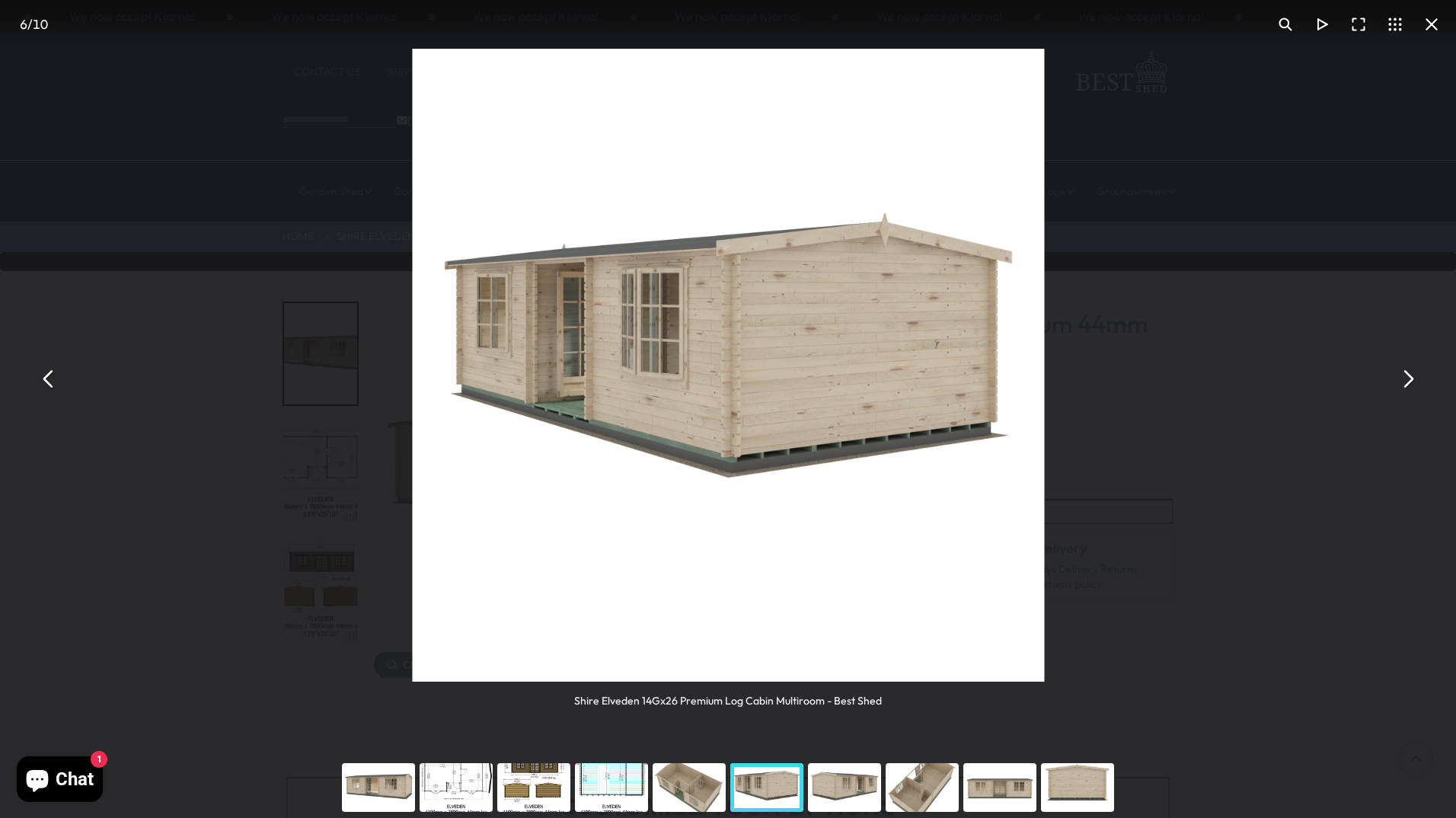
click at [1407, 374] on button "You can close this modal content with the ESC key" at bounding box center [1407, 378] width 37 height 37
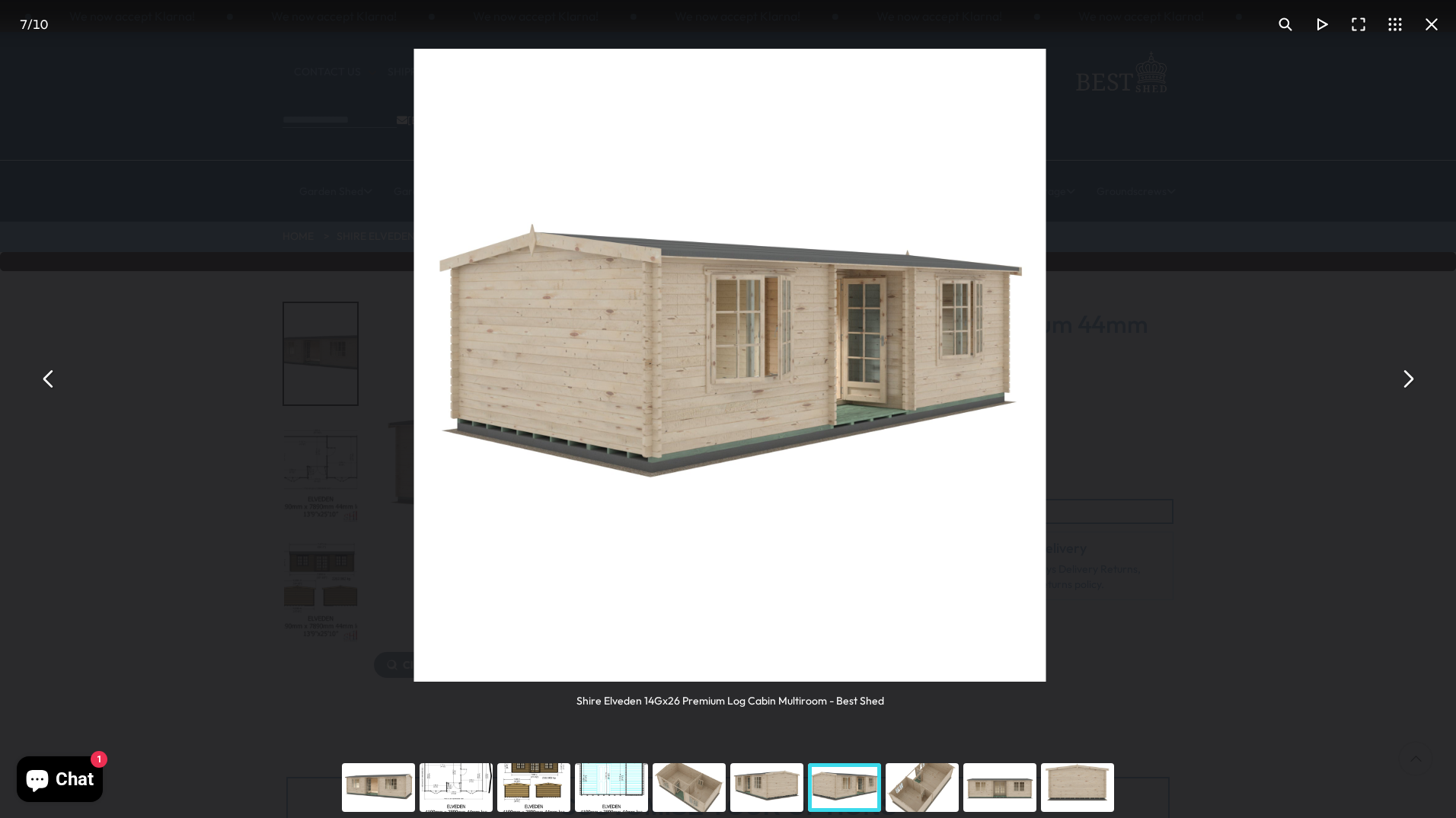
click at [1407, 374] on button "You can close this modal content with the ESC key" at bounding box center [1407, 378] width 37 height 37
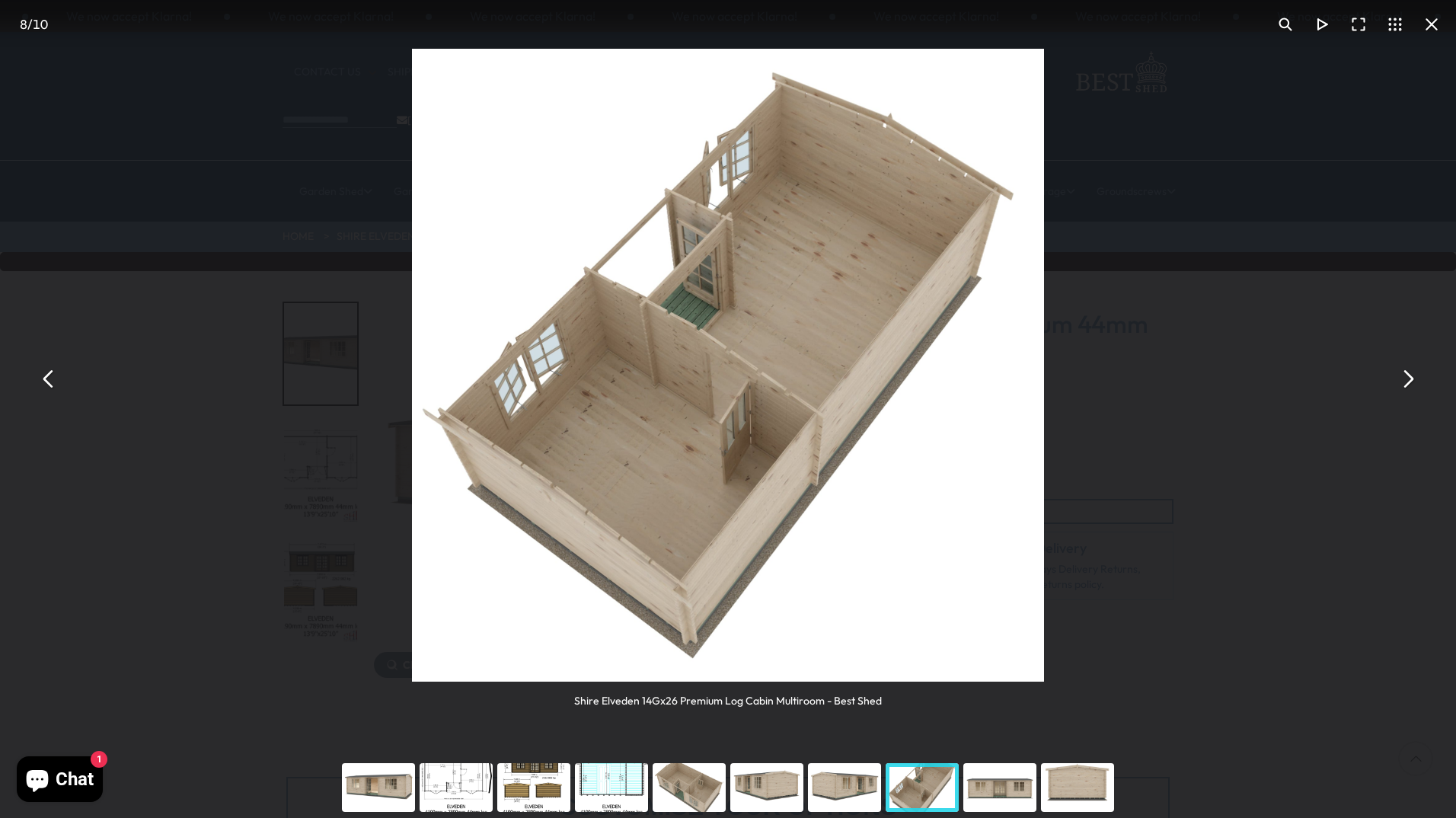
click at [1407, 374] on button "You can close this modal content with the ESC key" at bounding box center [1407, 378] width 37 height 37
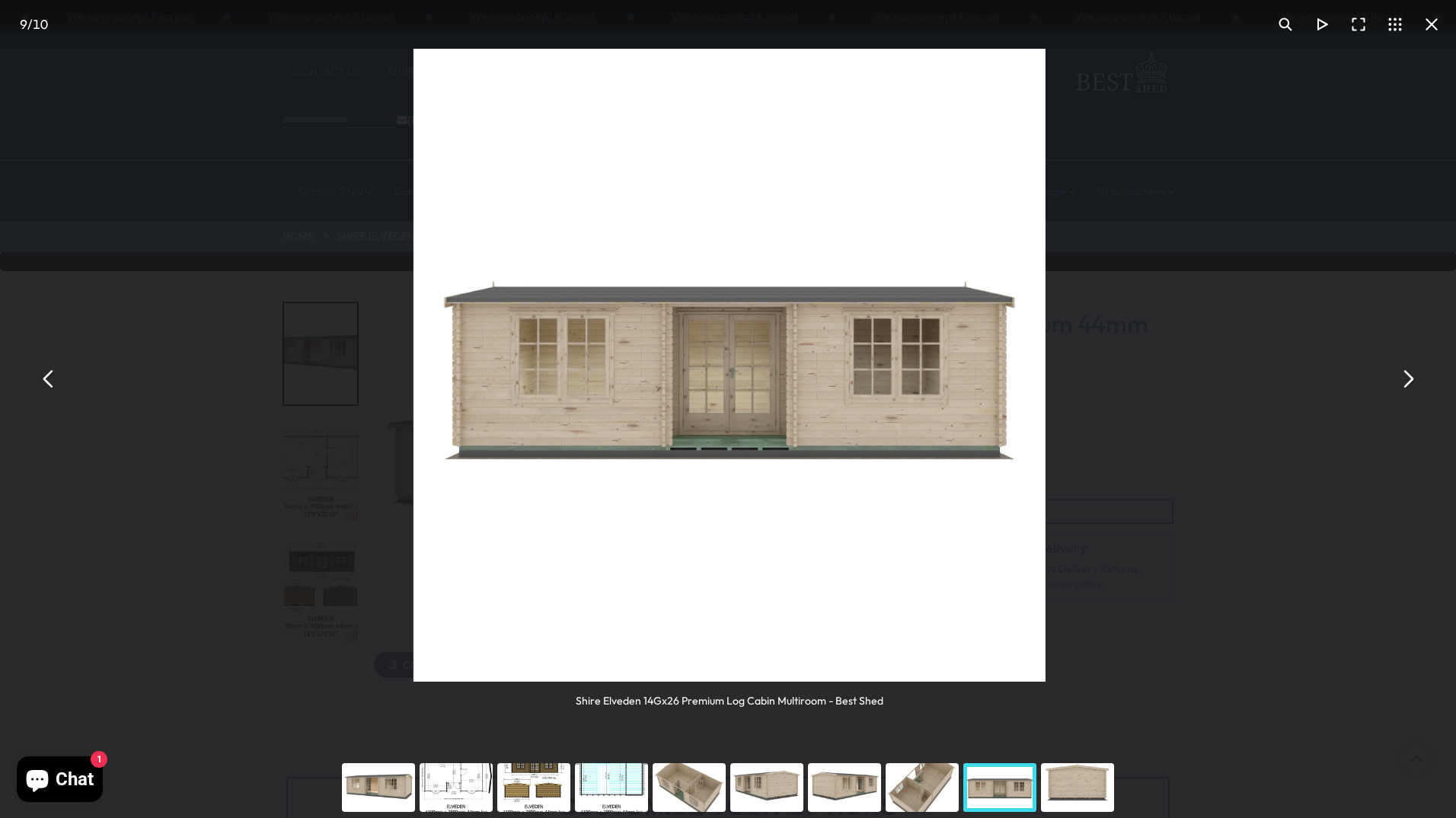
click at [1407, 374] on button "You can close this modal content with the ESC key" at bounding box center [1407, 378] width 37 height 37
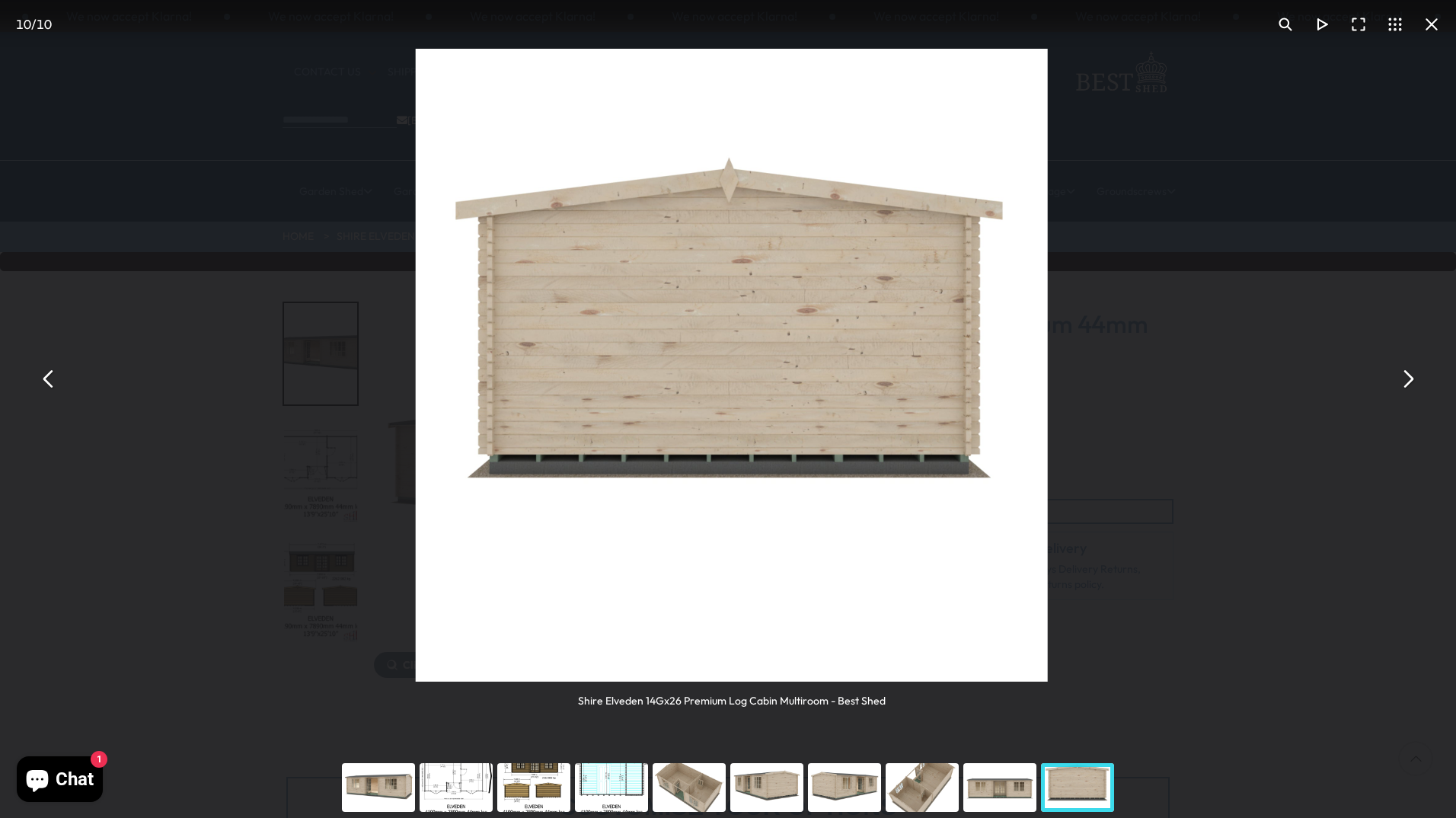
click at [1407, 374] on button "You can close this modal content with the ESC key" at bounding box center [1407, 378] width 37 height 37
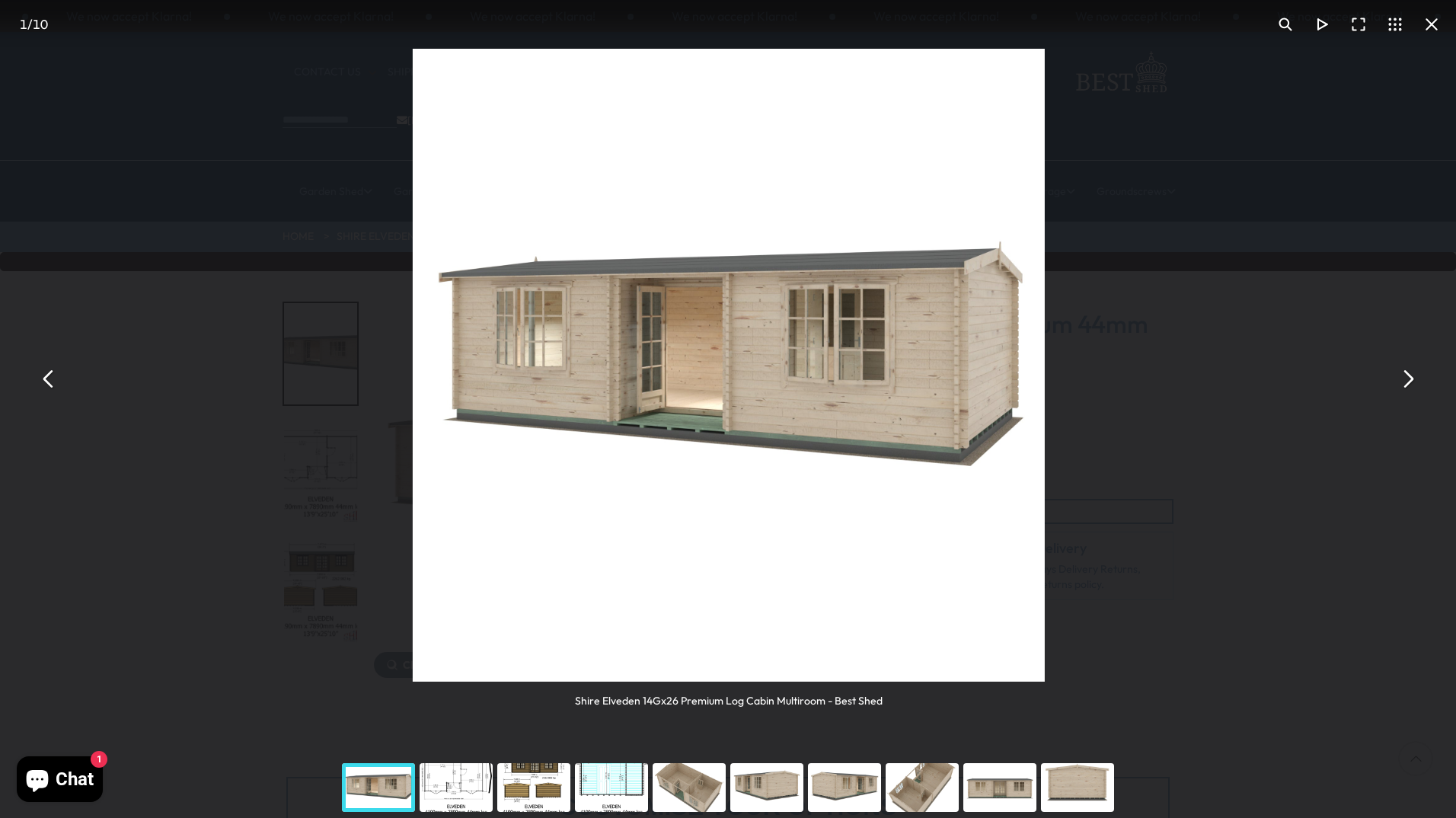
click at [1407, 374] on button "You can close this modal content with the ESC key" at bounding box center [1407, 378] width 37 height 37
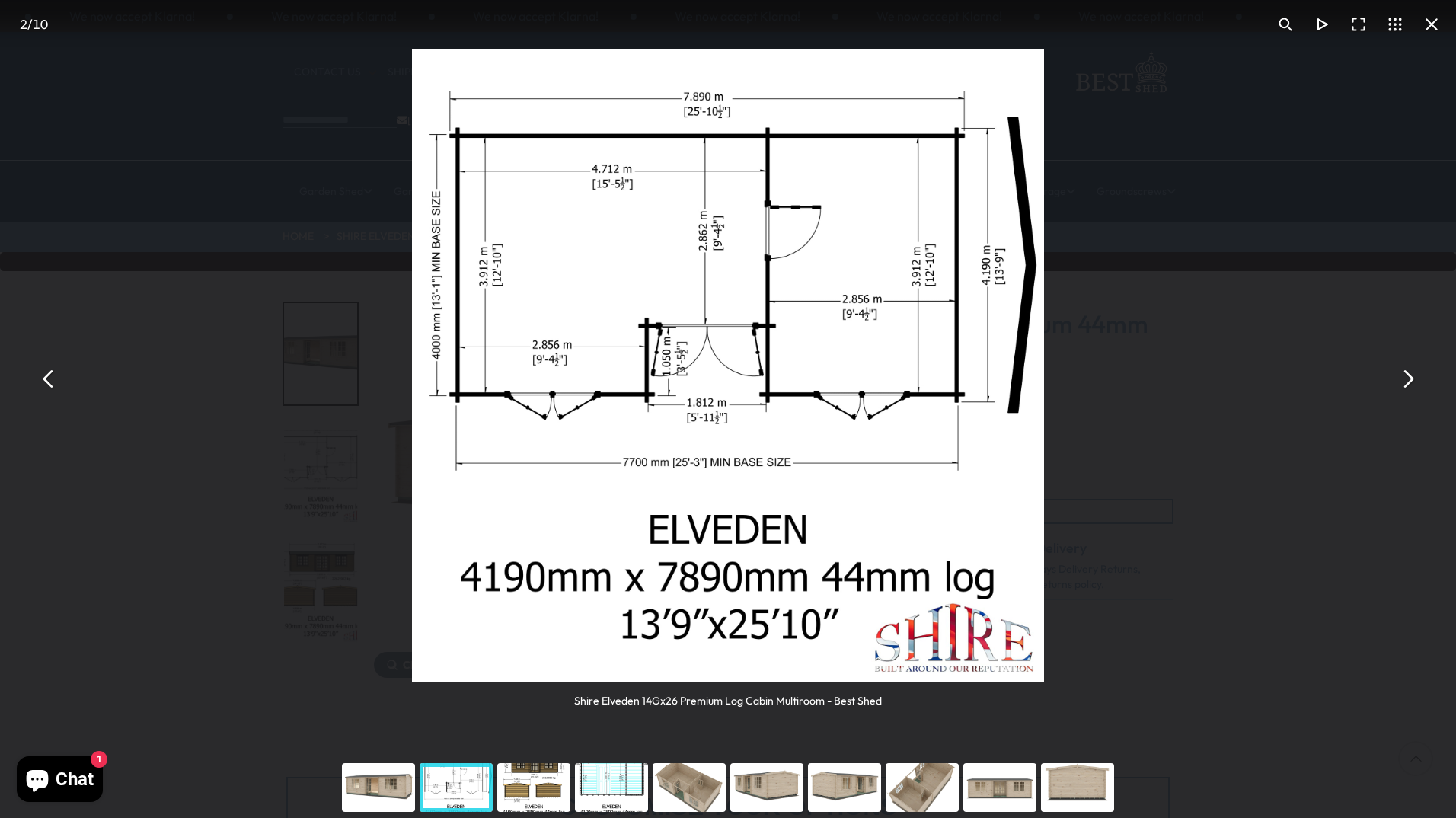
click at [1407, 374] on button "You can close this modal content with the ESC key" at bounding box center [1407, 378] width 37 height 37
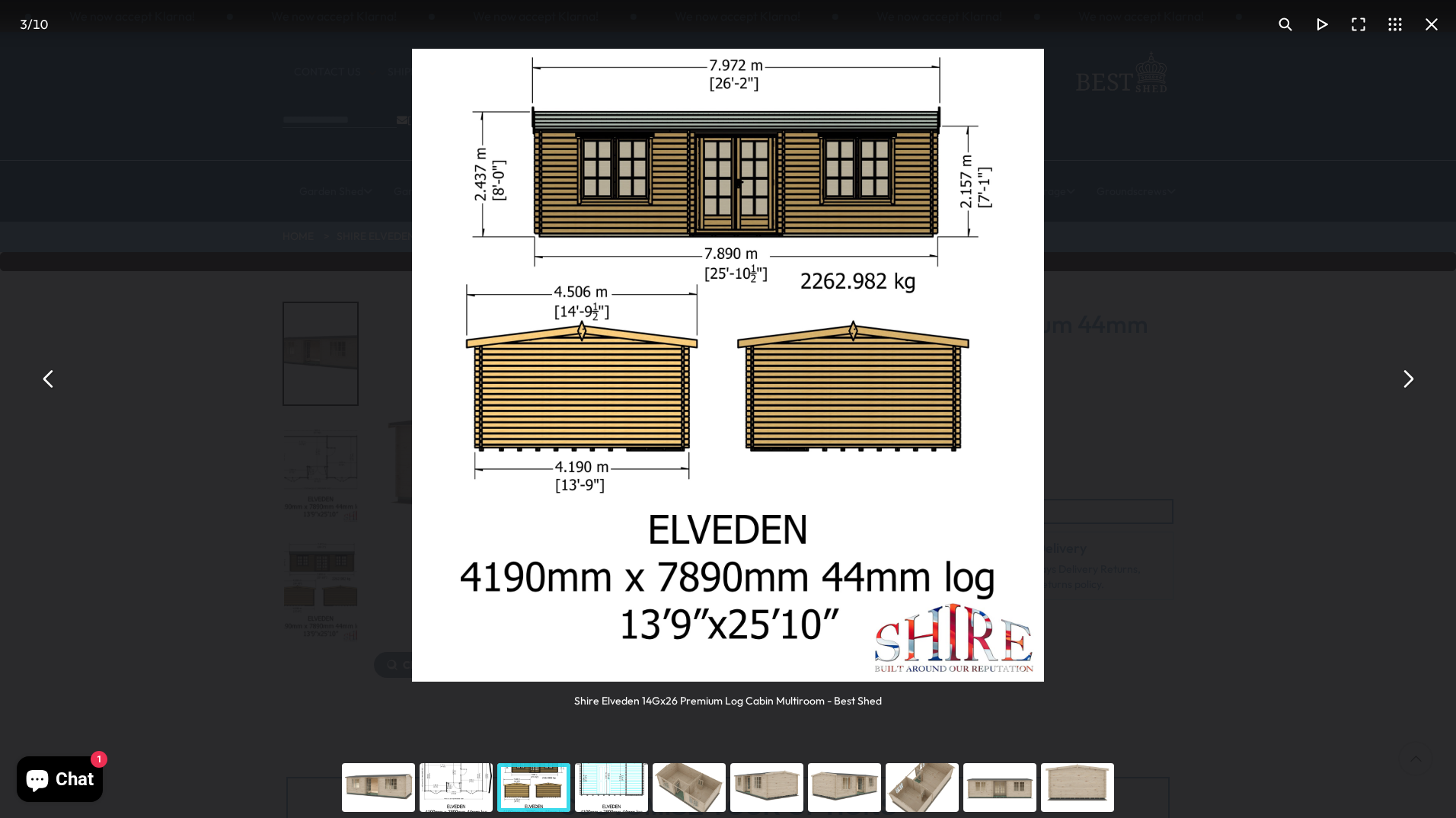
click at [1407, 374] on button "You can close this modal content with the ESC key" at bounding box center [1407, 378] width 37 height 37
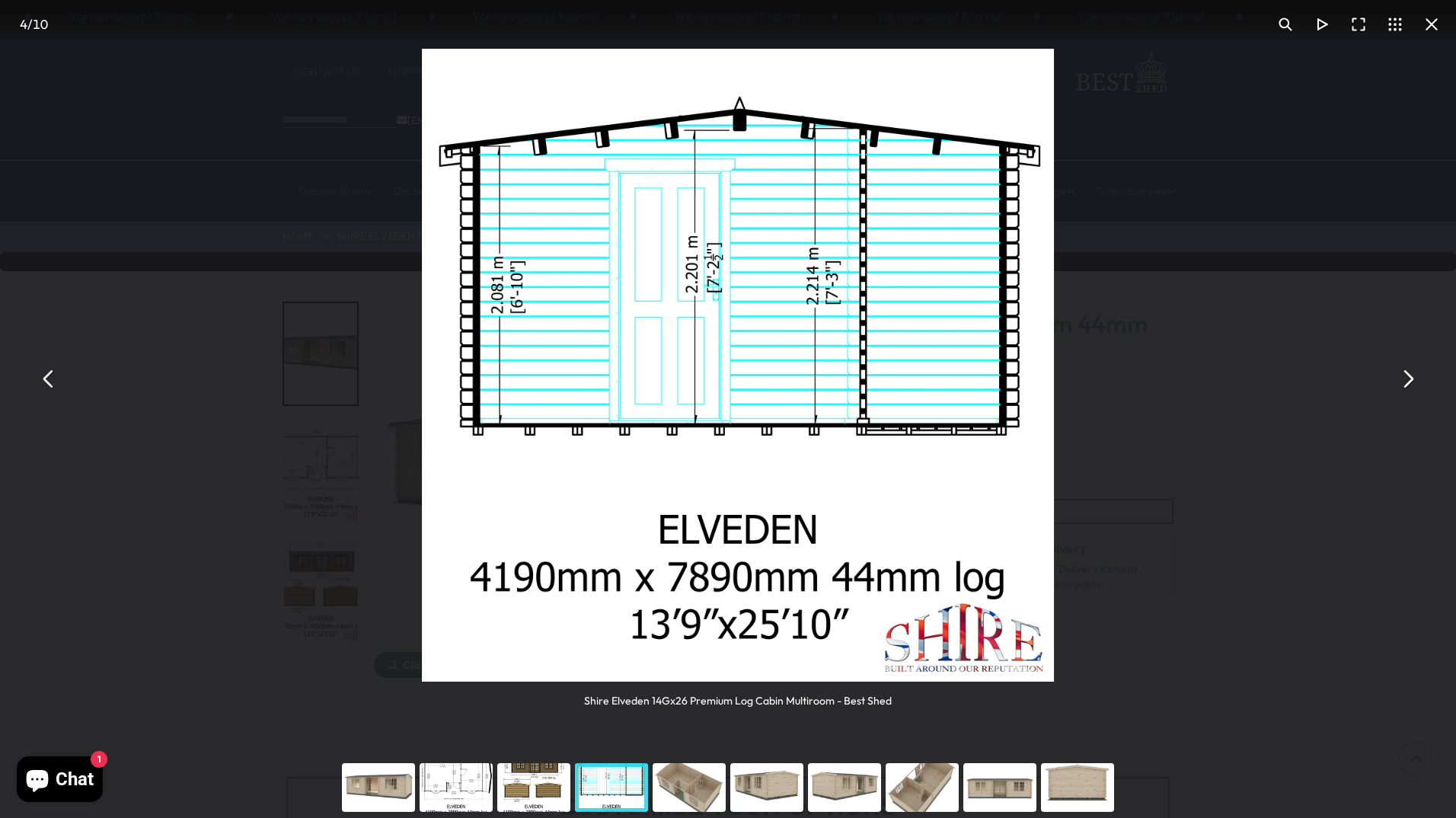
click at [1407, 374] on button "You can close this modal content with the ESC key" at bounding box center [1407, 378] width 37 height 37
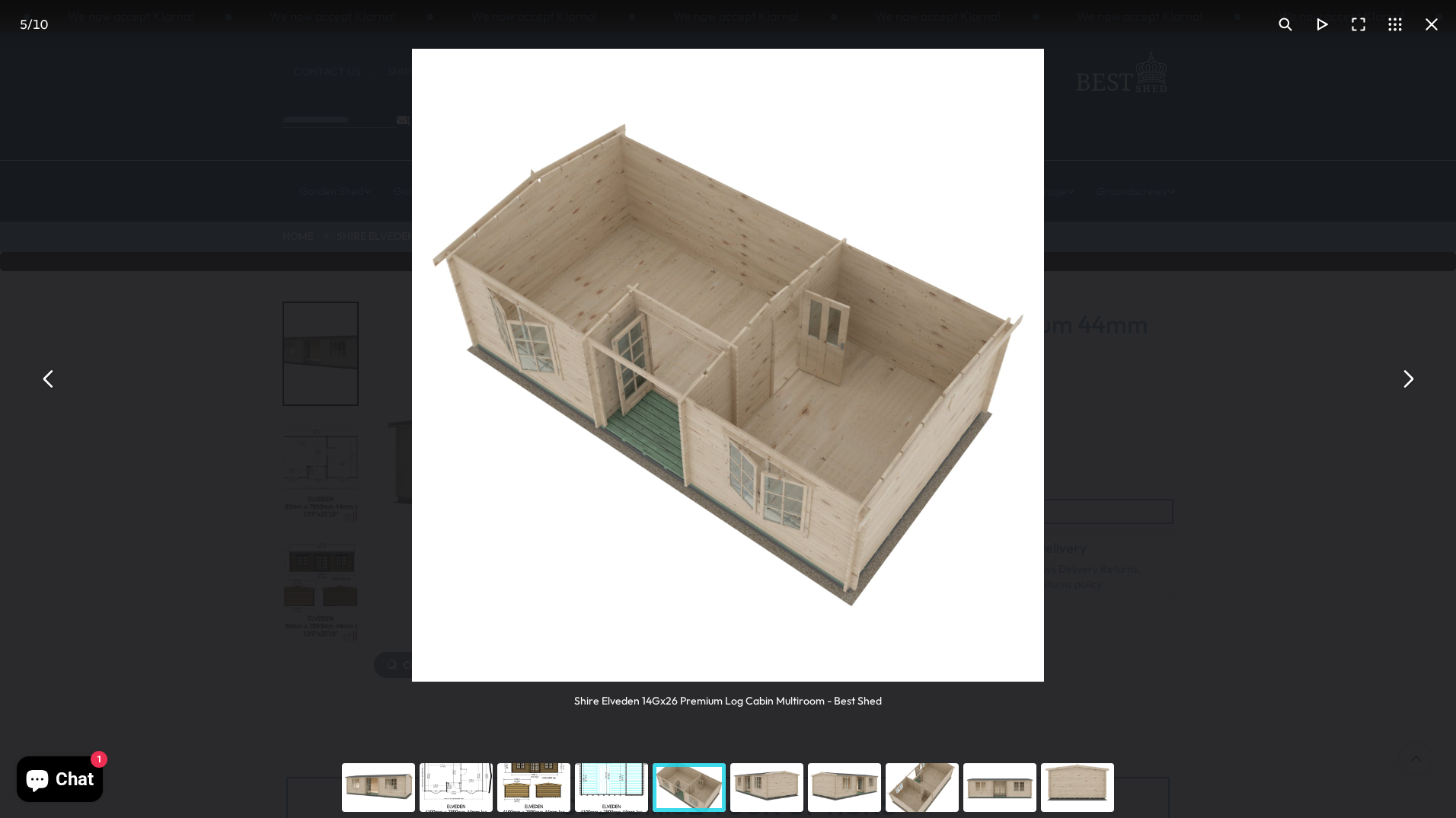
click at [1407, 374] on button "You can close this modal content with the ESC key" at bounding box center [1407, 378] width 37 height 37
